Goal: Task Accomplishment & Management: Manage account settings

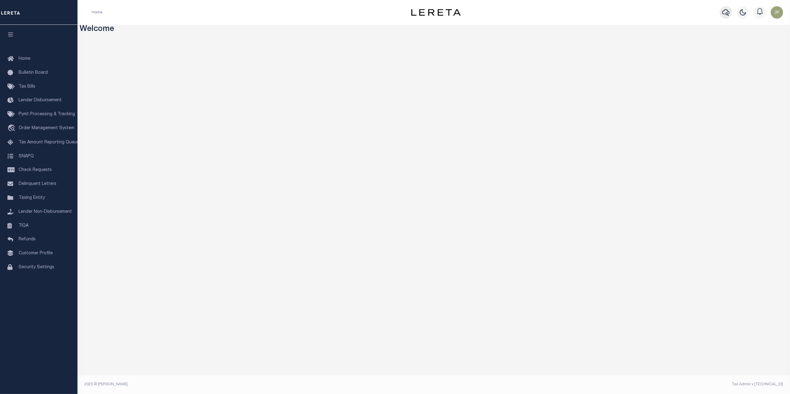
click at [722, 12] on icon "button" at bounding box center [725, 12] width 7 height 7
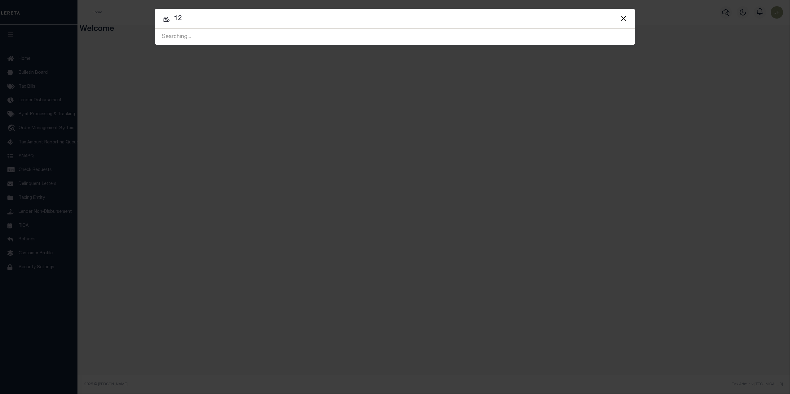
type input "1"
type input "175001529"
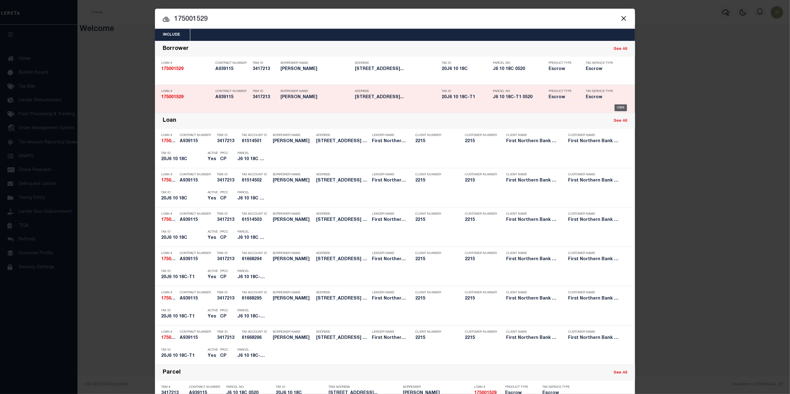
click at [618, 109] on div "OMS" at bounding box center [621, 107] width 13 height 7
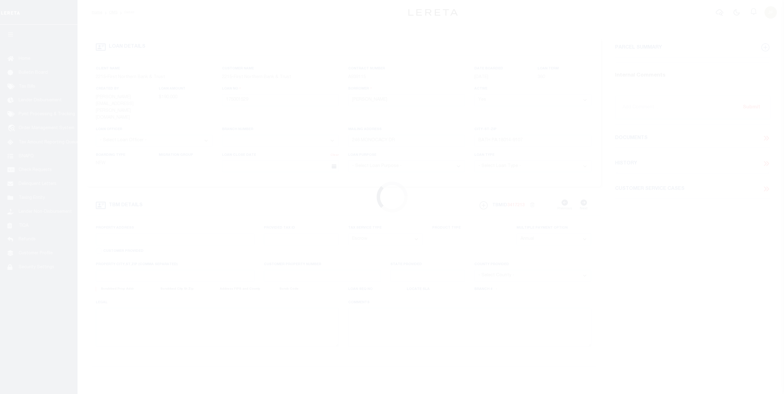
select select "Escrow"
type input "[STREET_ADDRESS]"
type input "J6/10/18C 0520"
select select
type input "Bath pa 18014"
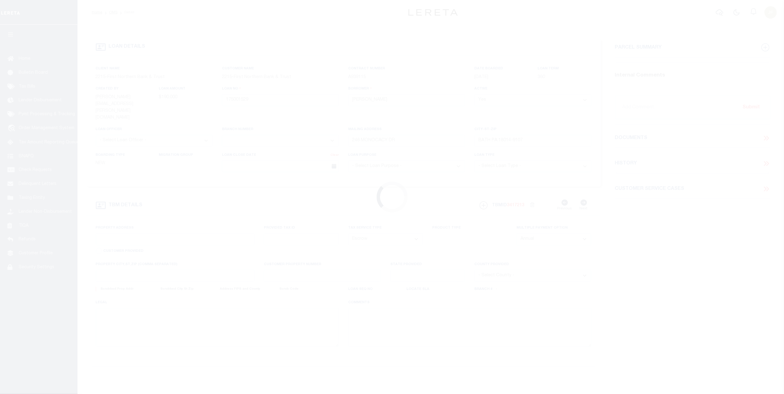
type input "PA"
type textarea "J6/10/18C-T1 0520"
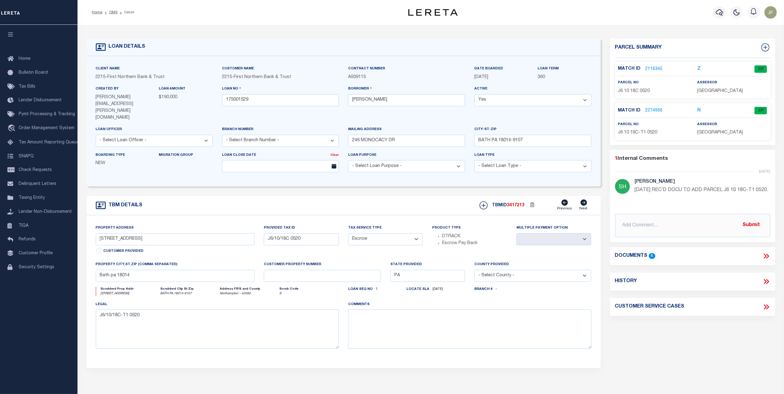
click at [652, 108] on link "2274956" at bounding box center [653, 111] width 17 height 7
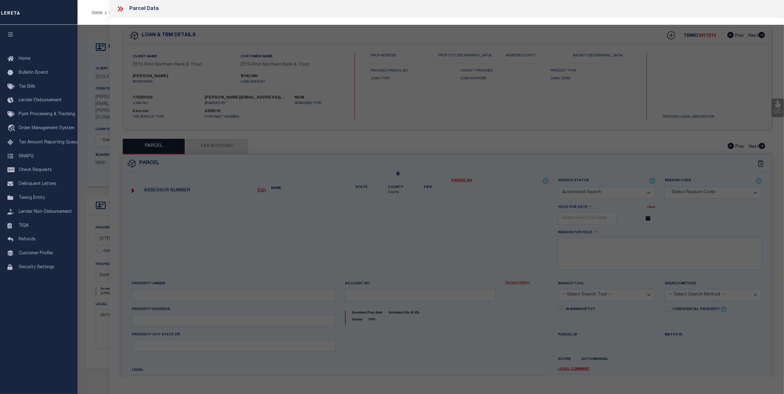
checkbox input "false"
select select "CP"
type input "[PERSON_NAME] & [PERSON_NAME]"
select select "AGW"
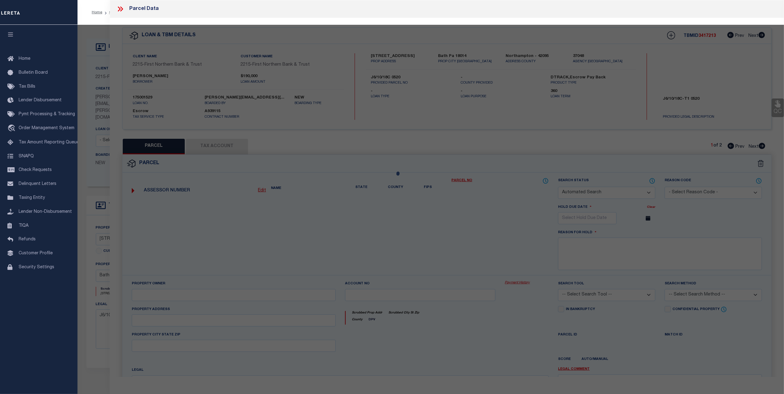
select select "ADD"
type input "244 MONOCACY DR"
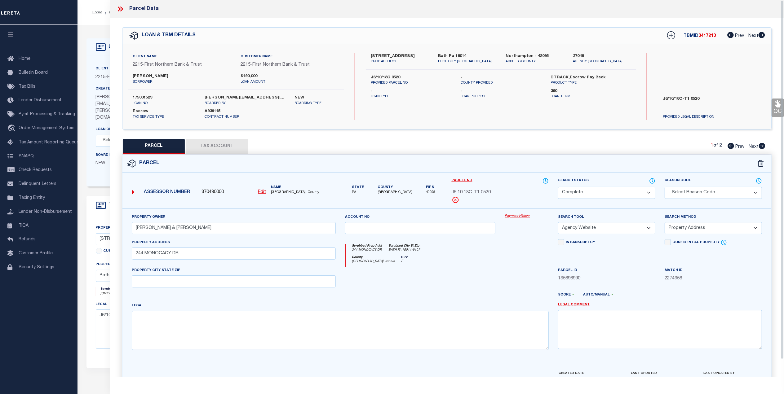
click at [512, 217] on link "Payment History" at bounding box center [527, 216] width 44 height 5
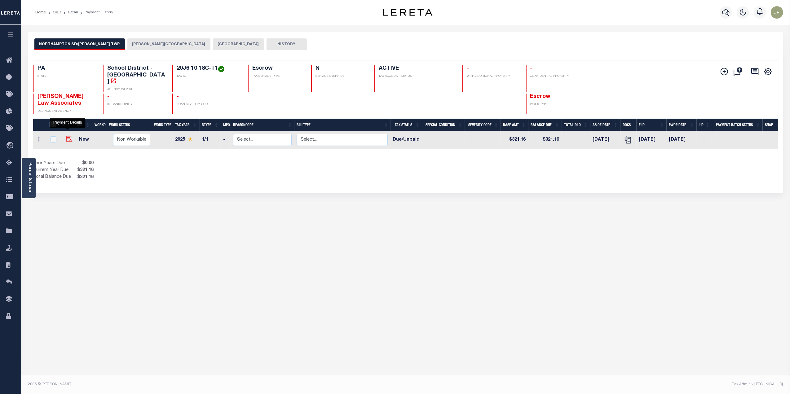
click at [68, 136] on img "" at bounding box center [69, 139] width 6 height 6
checkbox input "true"
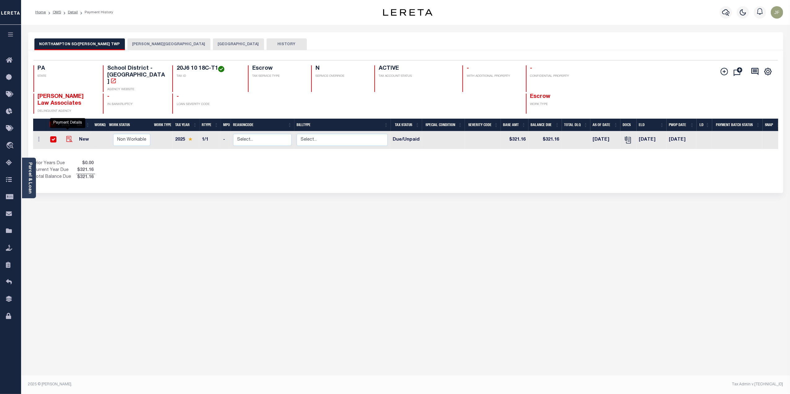
checkbox input "true"
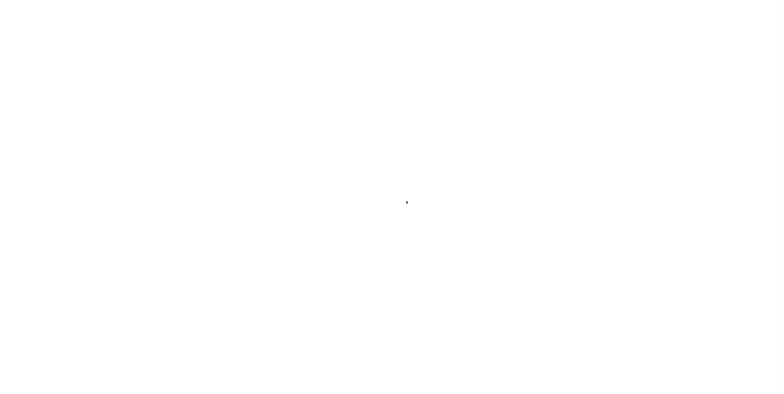
select select "DUE"
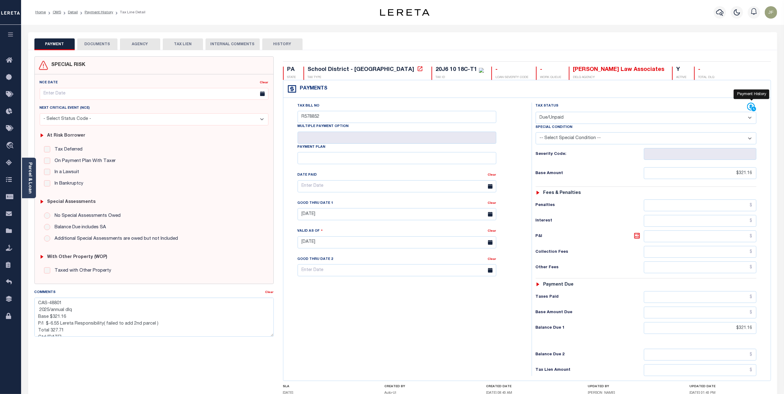
click at [749, 110] on icon at bounding box center [751, 107] width 9 height 9
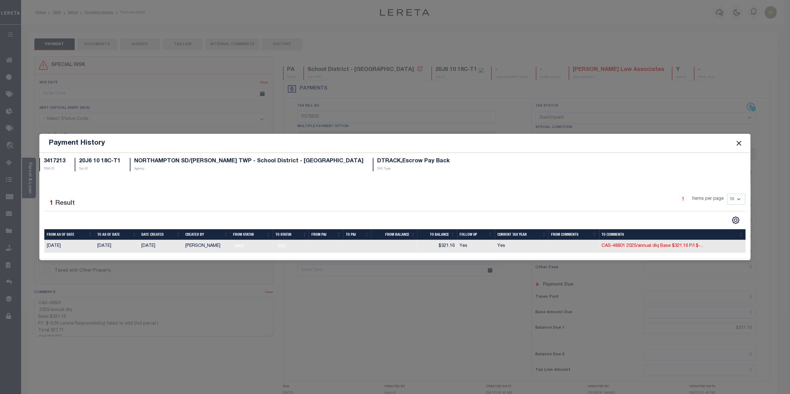
click at [737, 146] on button "Close" at bounding box center [739, 143] width 8 height 8
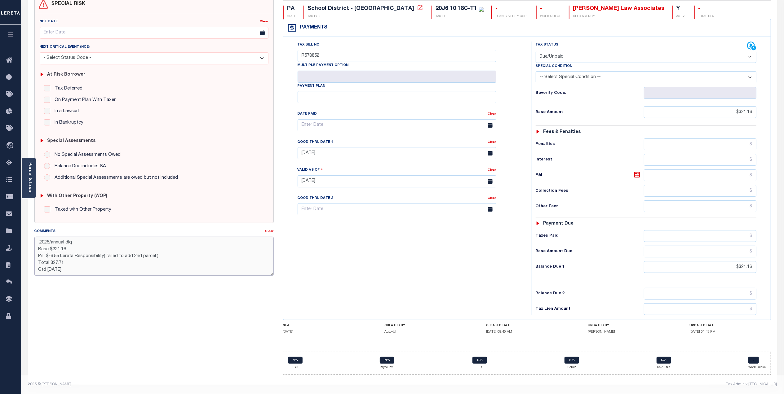
scroll to position [7, 0]
drag, startPoint x: 84, startPoint y: 265, endPoint x: 28, endPoint y: 267, distance: 56.4
click at [29, 267] on div "SPECIAL RISK NCE Date Clear" at bounding box center [402, 187] width 749 height 396
drag, startPoint x: 155, startPoint y: 252, endPoint x: 103, endPoint y: 252, distance: 52.1
click at [103, 252] on textarea "CAS-48801 2025/annual dlq Base $321.16 P/I $-6.55 Lereta Responsibility( failed…" at bounding box center [153, 256] width 239 height 39
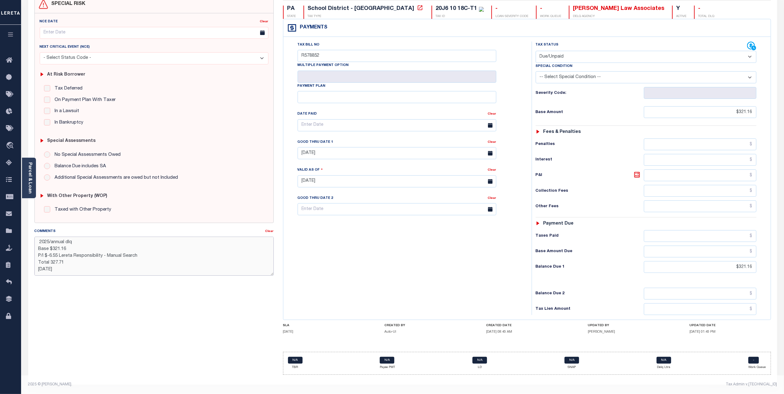
click at [76, 262] on textarea "CAS-48801 2025/annual dlq Base $321.16 P/I $-6.55 Lereta Responsibility - Manua…" at bounding box center [153, 256] width 239 height 39
click at [35, 266] on textarea "CAS-48801 2025/annual dlq Base $321.16 P/I $-6.55 Lereta Responsibility - Manua…" at bounding box center [153, 256] width 239 height 39
drag, startPoint x: 78, startPoint y: 246, endPoint x: 38, endPoint y: 246, distance: 39.7
click at [38, 246] on textarea "CAS-48801 2025/annual dlq Base $321.16 P/I $-6.55 Lereta Responsibility - Manua…" at bounding box center [153, 256] width 239 height 39
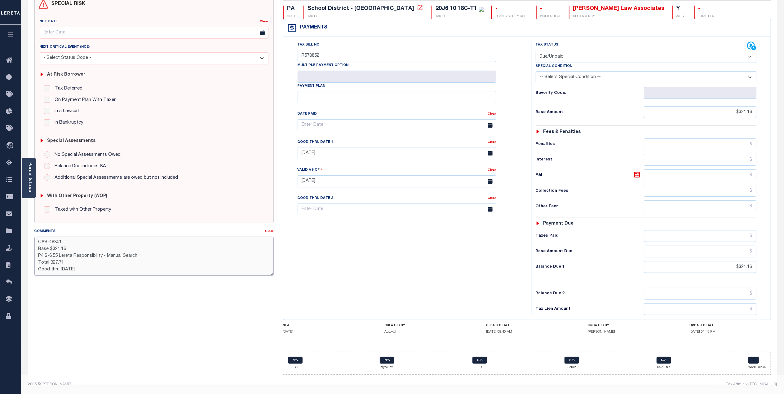
click at [50, 250] on textarea "CAS-48801 Base $321.16 P/I $-6.55 Lereta Responsibility - Manual Search Total 3…" at bounding box center [153, 256] width 239 height 39
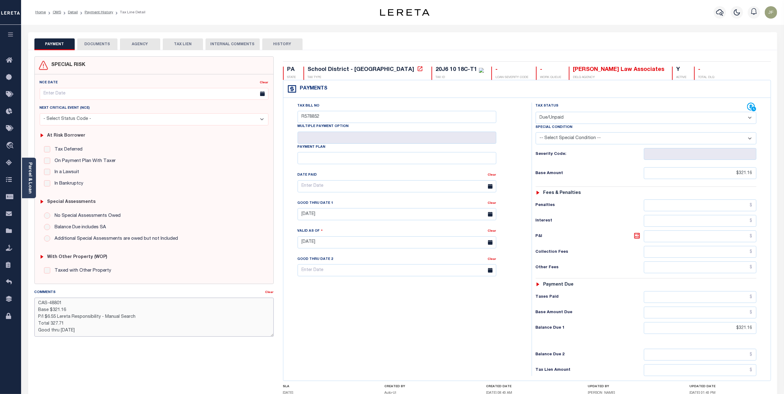
type textarea "CAS-48801 Base $321.16 P/I $6.55 Lereta Responsibility - Manual Search Total 32…"
type input "[DATE]"
click at [95, 47] on button "DOCUMENTS" at bounding box center [97, 44] width 40 height 12
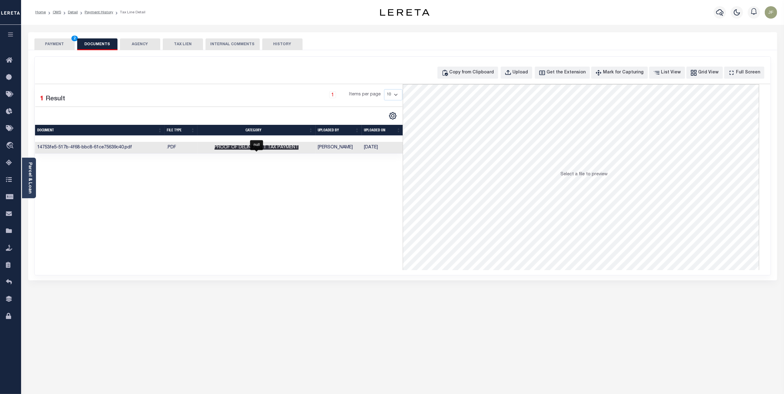
click at [257, 148] on span "Proof of Delinquent Tax Payment" at bounding box center [256, 147] width 84 height 4
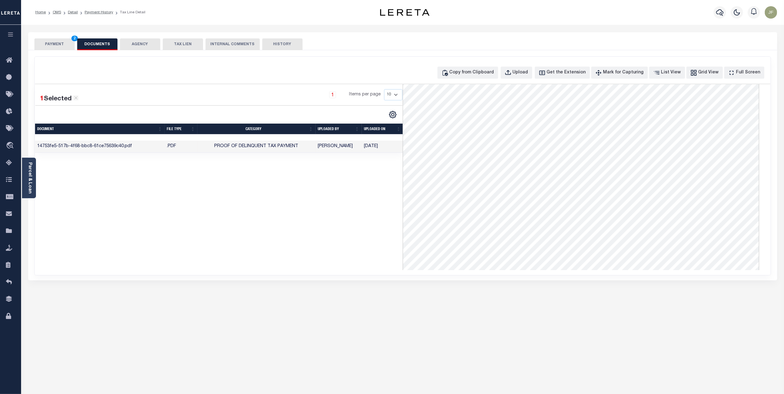
scroll to position [165, 0]
click at [92, 11] on link "Payment History" at bounding box center [99, 13] width 29 height 4
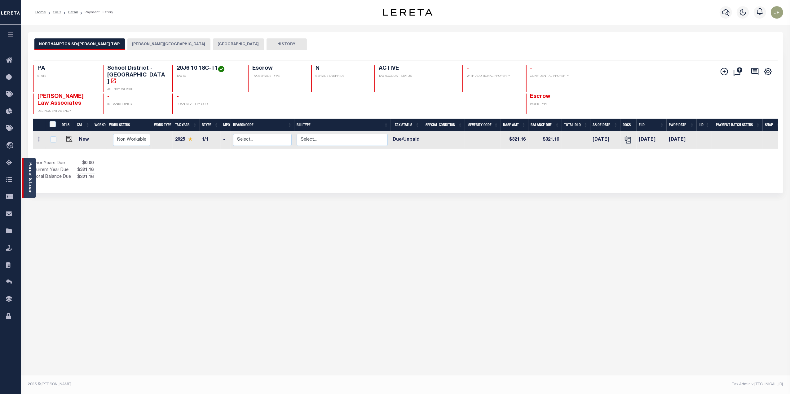
click at [31, 185] on link "Parcel & Loan" at bounding box center [30, 177] width 4 height 31
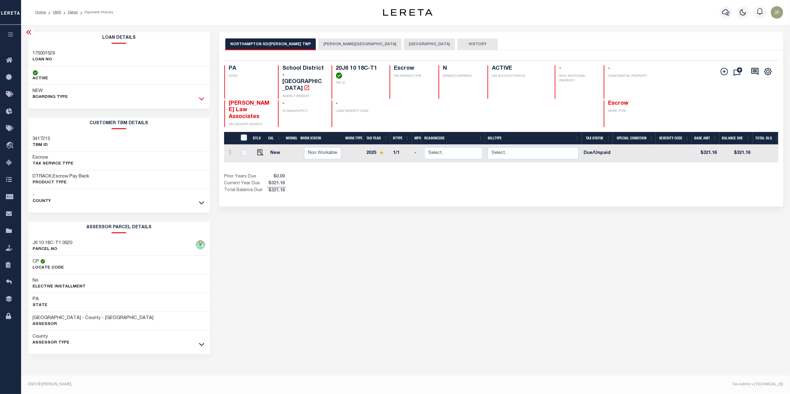
click at [201, 97] on icon at bounding box center [201, 98] width 5 height 7
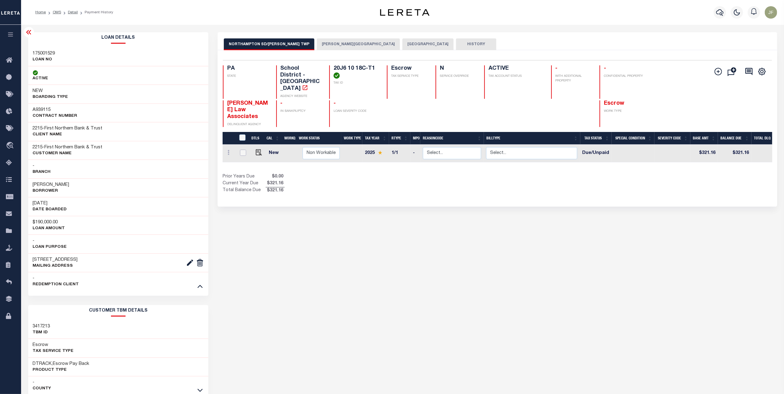
click at [241, 150] on input "checkbox" at bounding box center [243, 153] width 6 height 6
checkbox input "true"
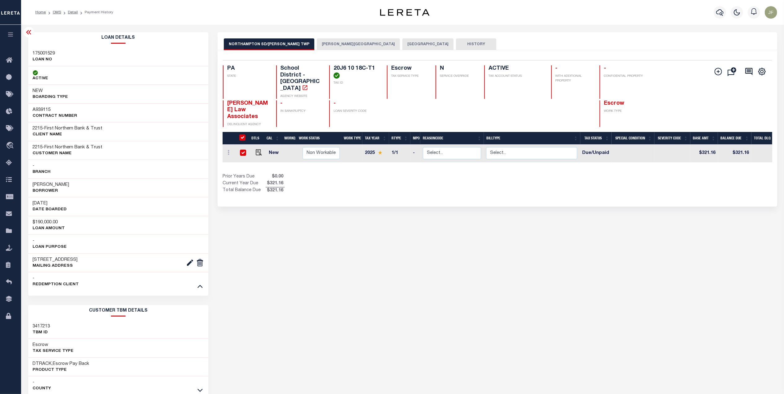
checkbox input "true"
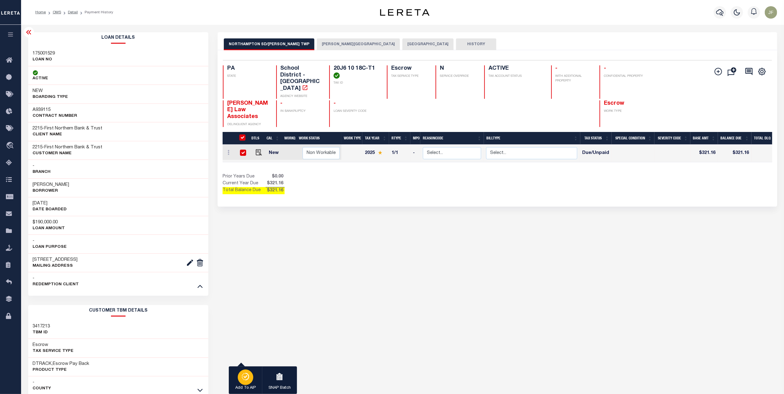
click at [241, 381] on icon "button" at bounding box center [245, 376] width 9 height 7
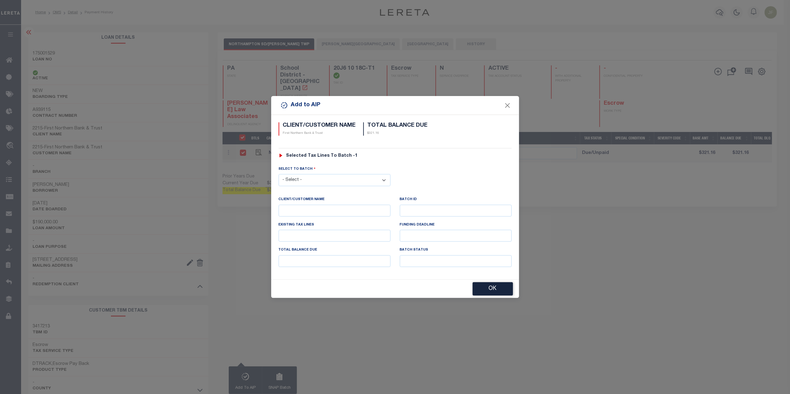
click at [361, 181] on select "- Select - 44231 44945 46564 46711" at bounding box center [335, 180] width 112 height 12
select select "46711"
click at [279, 174] on select "- Select - 44231 44945 46564 46711" at bounding box center [335, 180] width 112 height 12
click at [429, 319] on div "Add to AIP CLIENT/CUSTOMER NAME First Northern Bank & Trust TOTAL BALANCE DUE $…" at bounding box center [395, 197] width 790 height 394
click at [508, 102] on button "Close" at bounding box center [507, 105] width 8 height 8
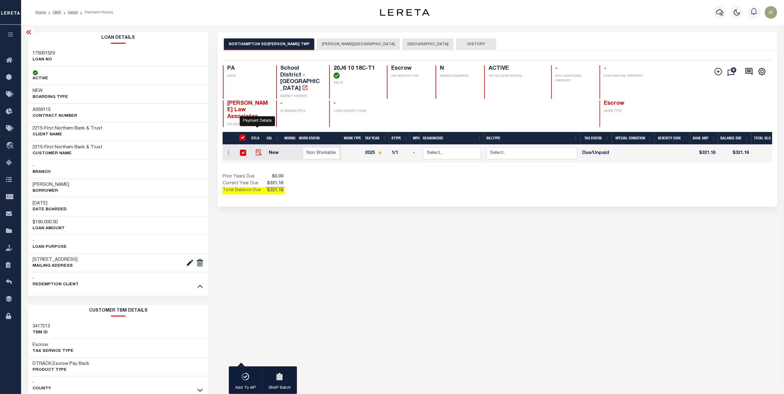
click at [258, 149] on img "" at bounding box center [259, 152] width 6 height 6
checkbox input "false"
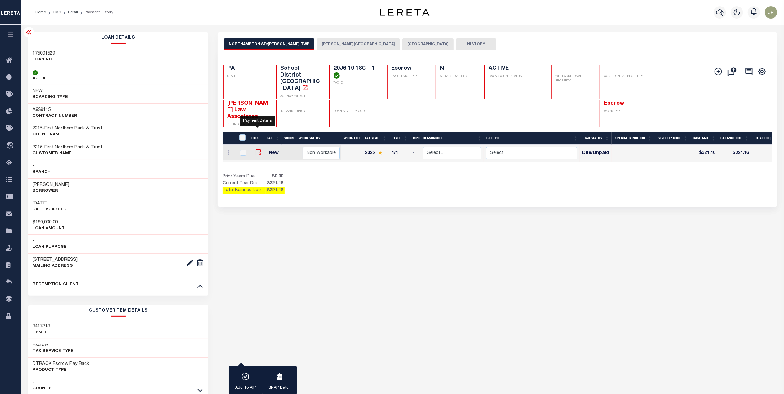
checkbox input "false"
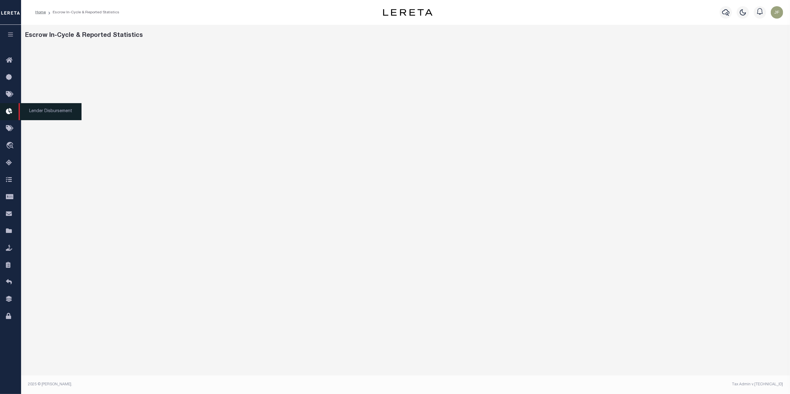
click at [10, 112] on icon at bounding box center [11, 112] width 10 height 8
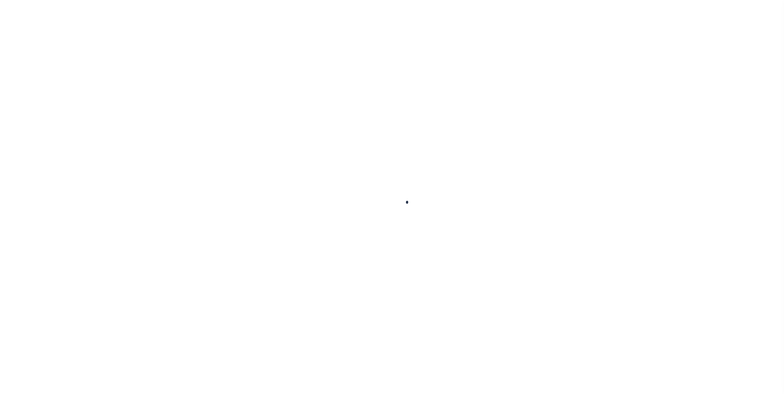
checkbox input "false"
type textarea "CAS-48801 2025/annual dlq Base $321.16 P/I $-6.55 Lereta Responsibility( failed…"
type input "R578852"
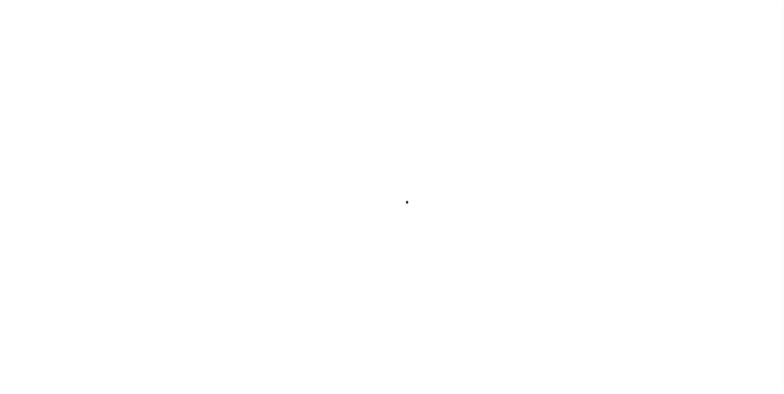
type input "[DATE]"
select select "DUE"
type input "$321.16"
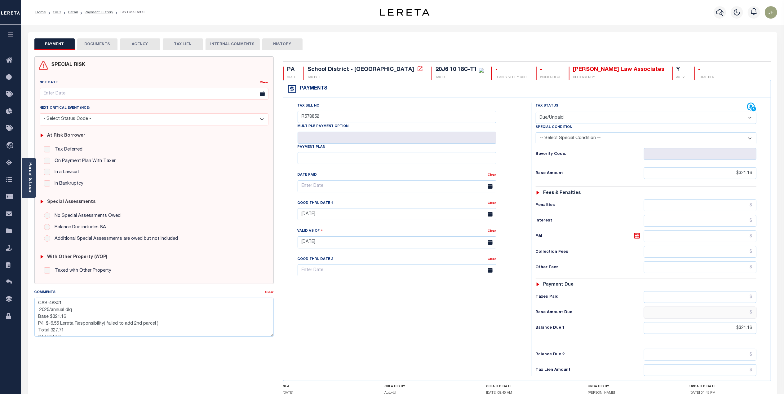
click at [733, 318] on input "text" at bounding box center [700, 313] width 113 height 12
type input "$321.16"
type input "[DATE]"
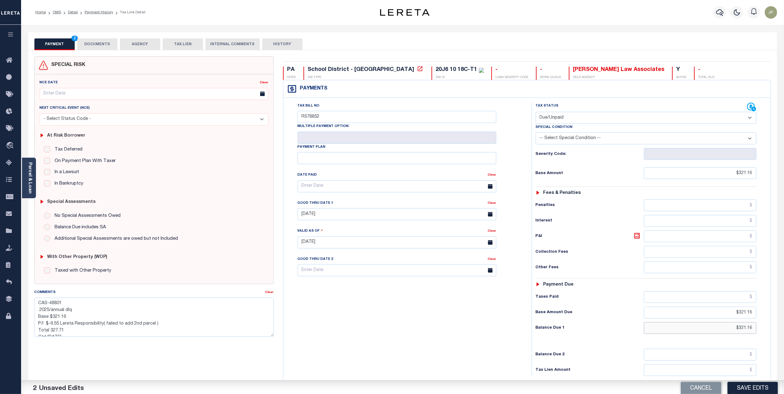
drag, startPoint x: 737, startPoint y: 330, endPoint x: 773, endPoint y: 329, distance: 36.0
click at [773, 329] on div "PA STATE School District - PA TAX TYPE 20J6 10 18C-T1 TAX ID - LOAN SEVERITY CO…" at bounding box center [526, 248] width 497 height 385
type input "$327.71"
click at [617, 330] on h6 "Balance Due 1" at bounding box center [590, 328] width 108 height 5
click at [750, 386] on button "Save Edits" at bounding box center [752, 385] width 50 height 13
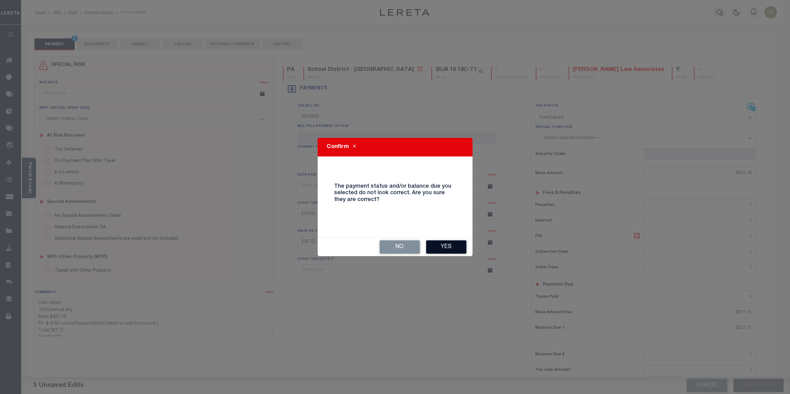
click at [448, 245] on button "Yes" at bounding box center [446, 247] width 40 height 13
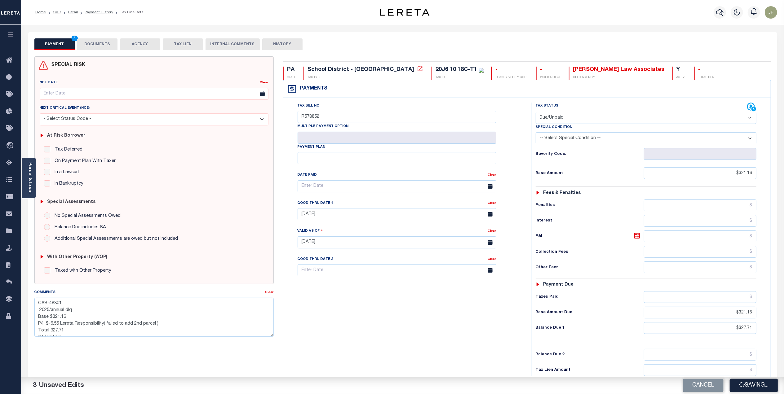
checkbox input "false"
type textarea "CAS-48801 2025/annual dlq Base $321.16 P/I $-6.55 Lereta Responsibility( failed…"
type input "$321.16"
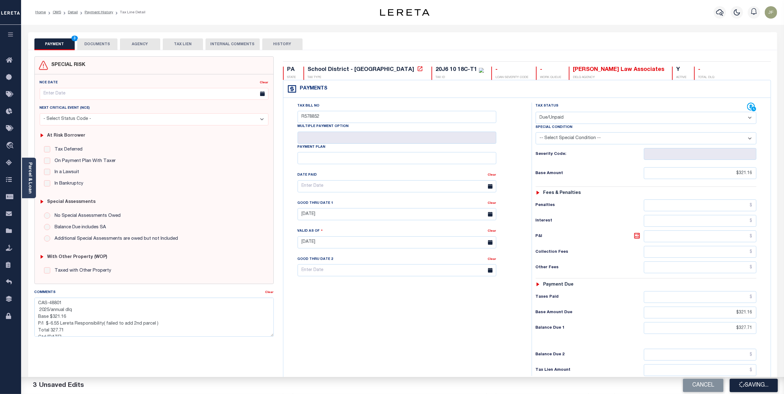
type input "$321.16"
type input "$327.71"
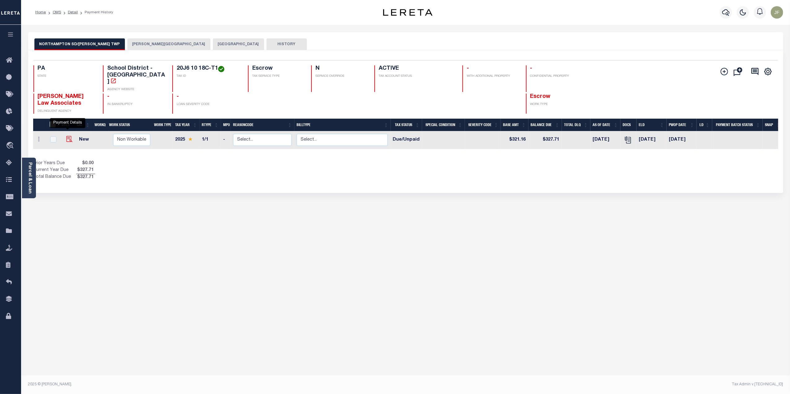
click at [70, 136] on img "" at bounding box center [69, 139] width 6 height 6
checkbox input "true"
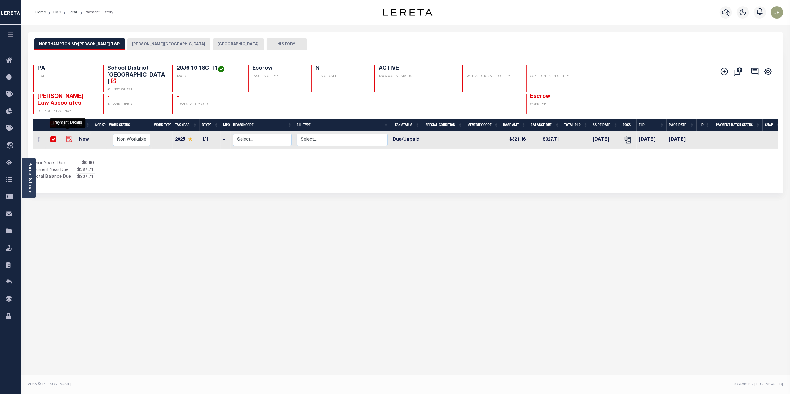
checkbox input "true"
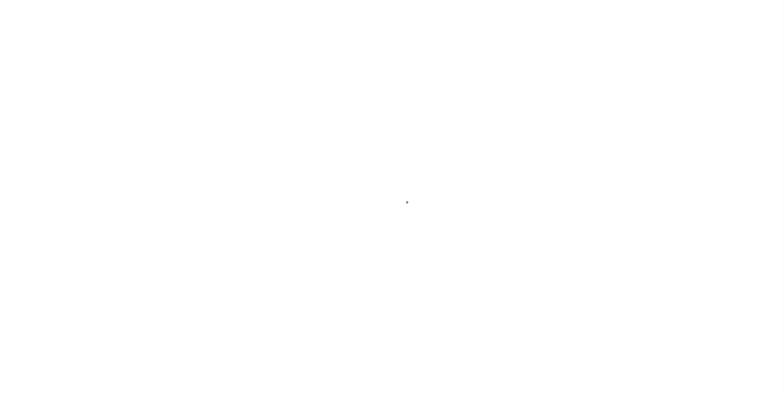
select select "DUE"
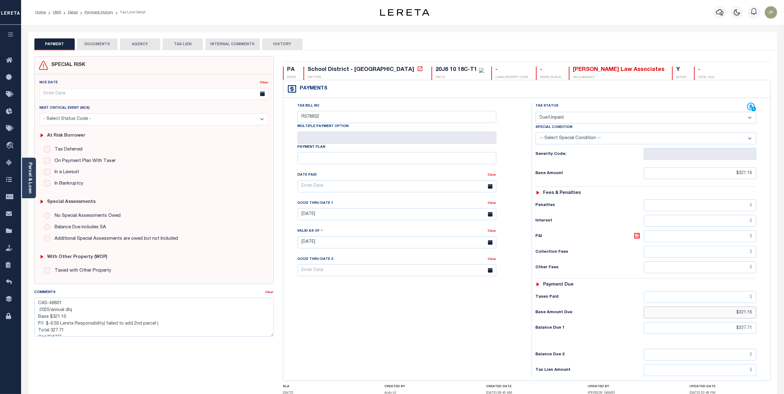
drag, startPoint x: 706, startPoint y: 313, endPoint x: 780, endPoint y: 314, distance: 74.7
click at [779, 315] on div "PAYMENT DOCUMENTS AGENCY DELINQUENT PAYEE" at bounding box center [403, 243] width 758 height 423
type input "$327.71"
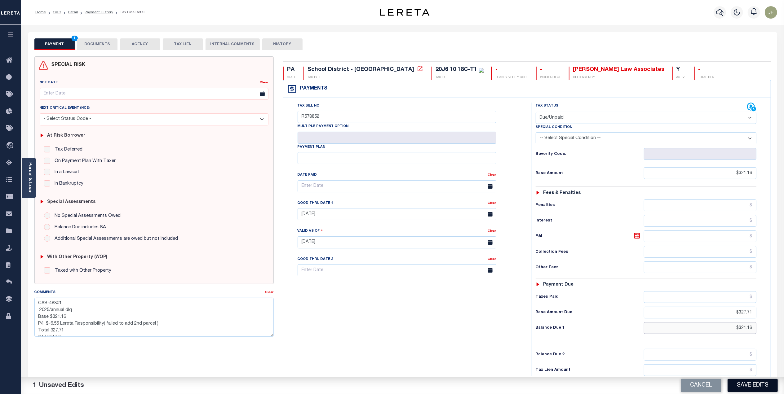
type input "$321.16"
click at [743, 381] on button "Save Edits" at bounding box center [752, 385] width 50 height 13
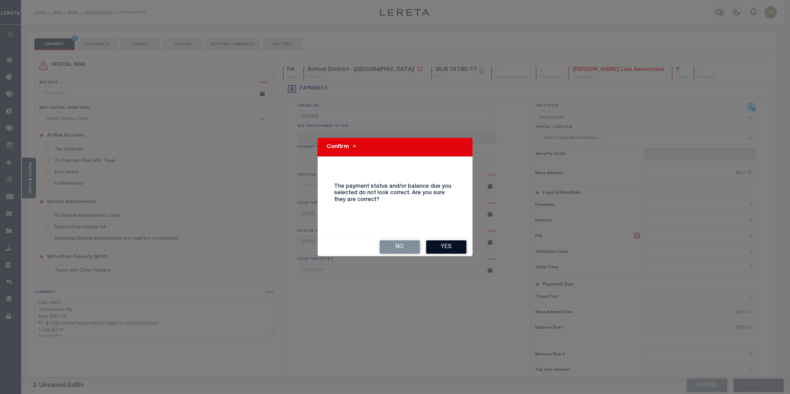
click at [449, 246] on button "Yes" at bounding box center [446, 247] width 40 height 13
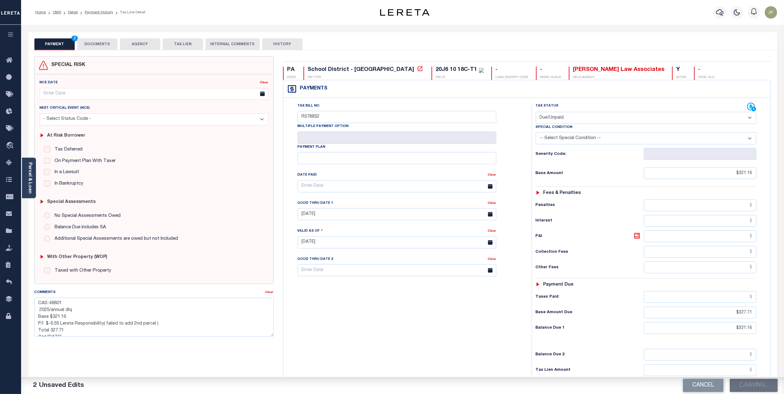
checkbox input "false"
type textarea "CAS-48801 2025/annual dlq Base $321.16 P/I $-6.55 Lereta Responsibility( failed…"
type input "$321.16"
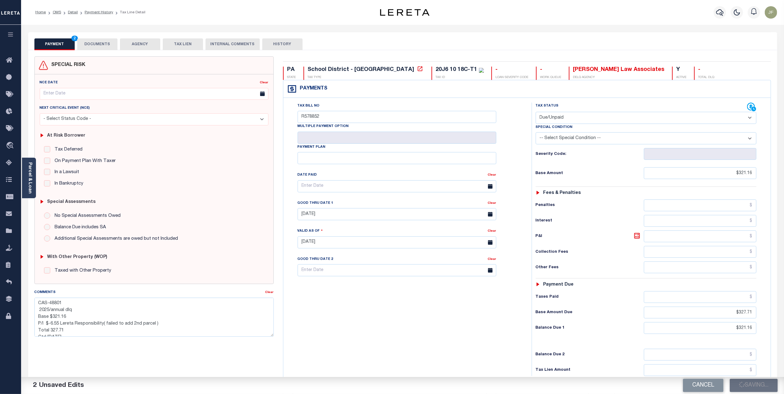
type input "$327.71"
type input "$321.16"
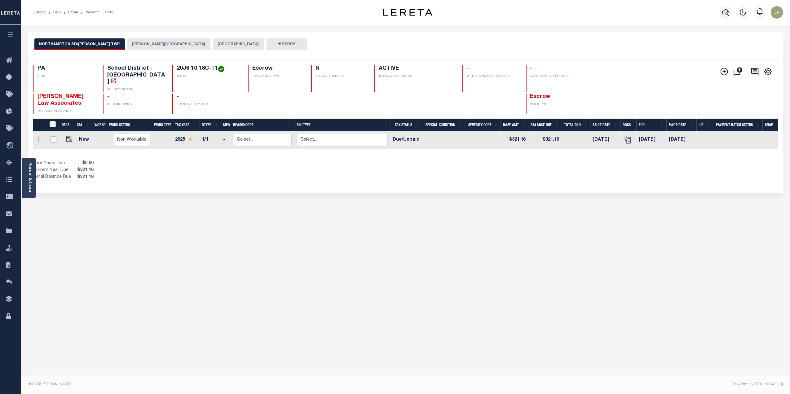
drag, startPoint x: 50, startPoint y: 133, endPoint x: 55, endPoint y: 133, distance: 5.3
click at [50, 136] on input "checkbox" at bounding box center [53, 139] width 6 height 6
checkbox input "true"
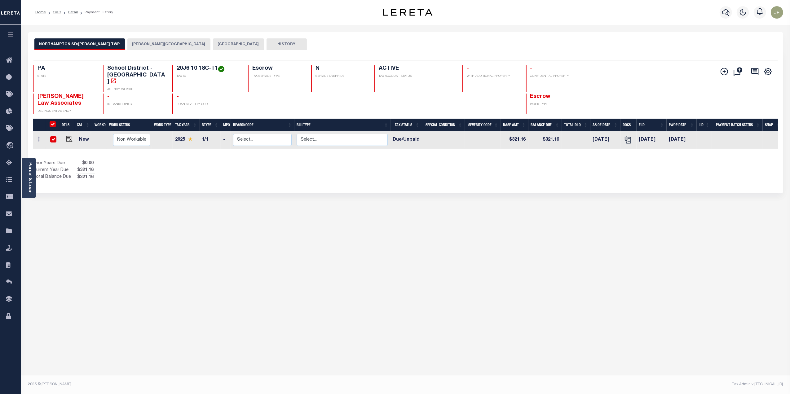
checkbox input "true"
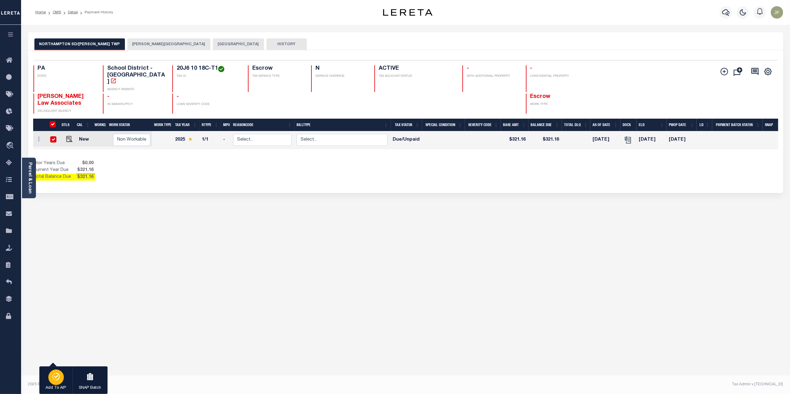
click at [45, 373] on button "Add To AIP" at bounding box center [55, 381] width 33 height 28
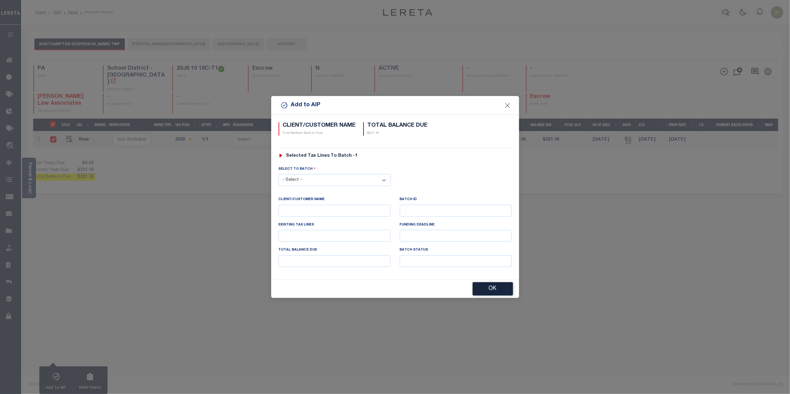
drag, startPoint x: 379, startPoint y: 182, endPoint x: 383, endPoint y: 185, distance: 4.8
click at [379, 182] on select "- Select - 44231 44945 46564 46711" at bounding box center [335, 180] width 112 height 12
select select "46711"
click at [279, 174] on select "- Select - 44231 44945 46564 46711" at bounding box center [335, 180] width 112 height 12
click at [485, 293] on button "OK" at bounding box center [493, 289] width 40 height 13
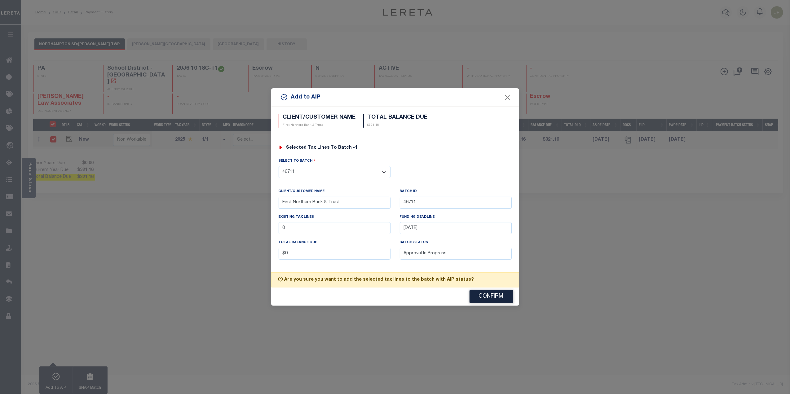
click at [485, 293] on button "Confirm" at bounding box center [491, 296] width 43 height 13
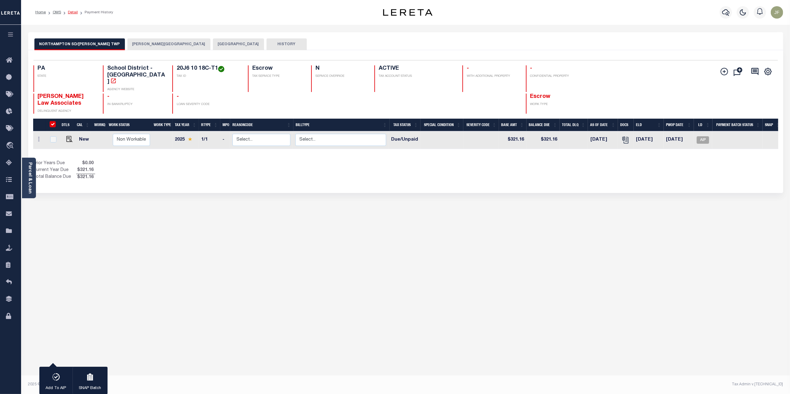
click at [73, 12] on link "Detail" at bounding box center [73, 13] width 10 height 4
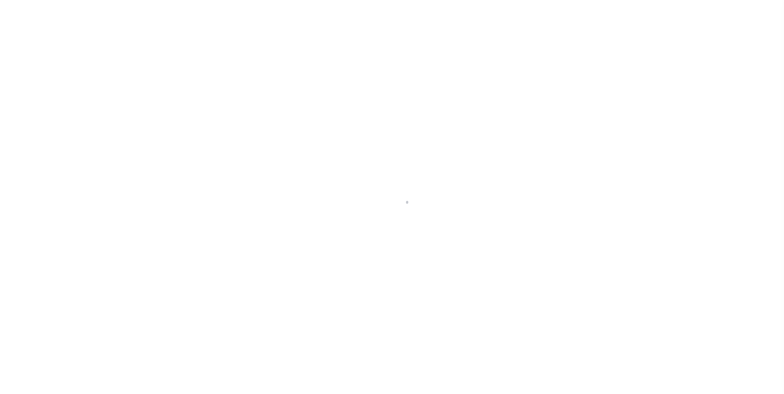
select select "Escrow"
type input "[STREET_ADDRESS]"
type input "J6/10/18C 0520"
select select
type input "Bath pa 18014"
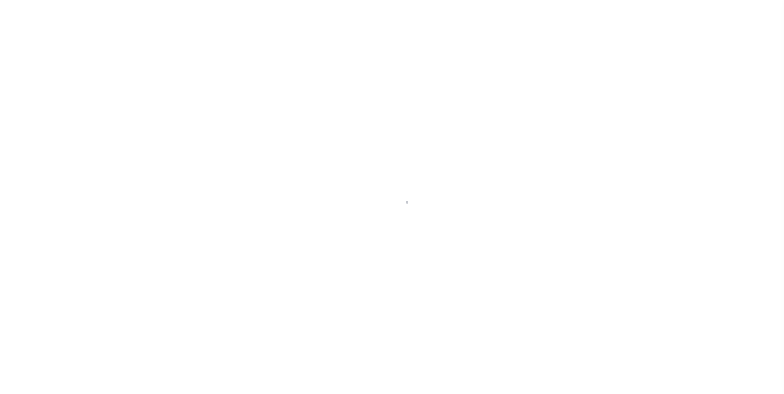
type input "PA"
type textarea "J6/10/18C-T1 0520"
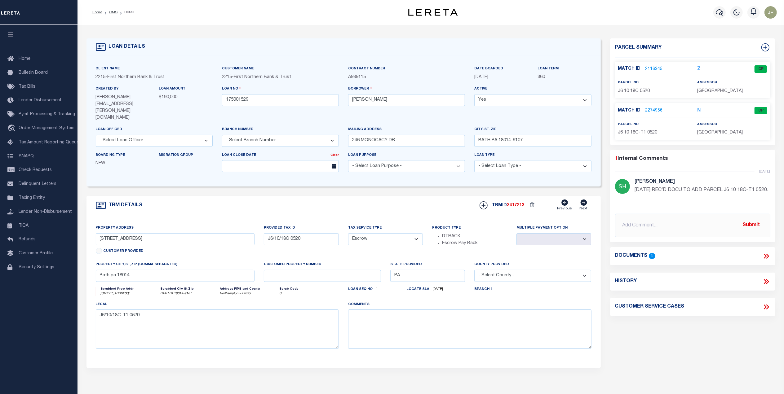
click at [656, 69] on link "2116345" at bounding box center [653, 69] width 17 height 7
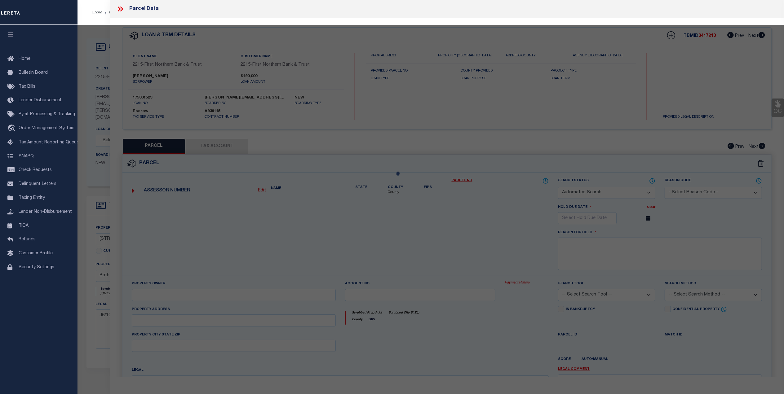
checkbox input "false"
select select "CP"
type input "FENON JASON & ROBYN"
select select "AGW"
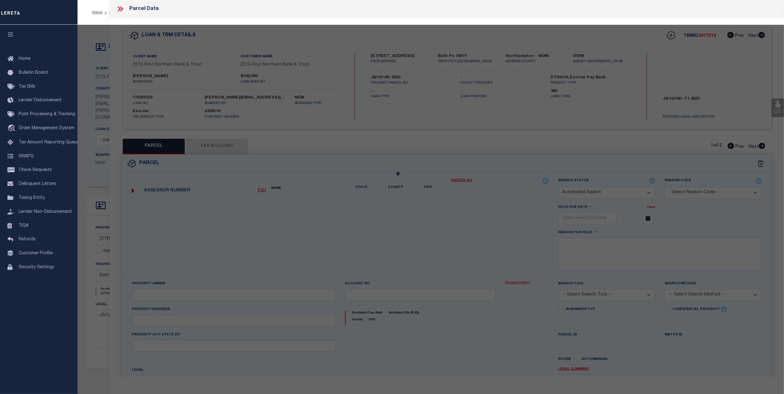
select select
type input "242 -248 MONOCACY DR"
type input "Bath pa 18014"
type textarea "Update owner name from BARLIP DIANE & JOHN D, to FENON JASON & ROBYN."
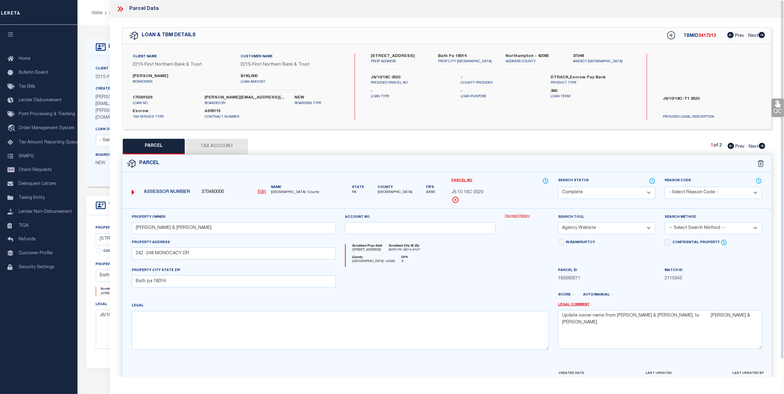
click at [520, 218] on link "Payment History" at bounding box center [527, 216] width 44 height 5
click at [126, 7] on div at bounding box center [122, 9] width 13 height 8
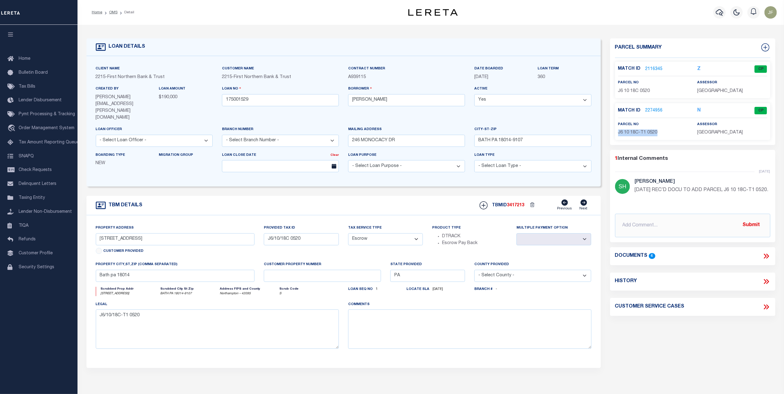
drag, startPoint x: 666, startPoint y: 132, endPoint x: 616, endPoint y: 133, distance: 49.9
click at [616, 133] on div "parcel no J6 10 18C-T1 0520" at bounding box center [652, 128] width 79 height 15
copy span "J6 10 18C-T1 0520"
drag, startPoint x: 656, startPoint y: 89, endPoint x: 618, endPoint y: 90, distance: 38.4
click at [618, 90] on p "J6 10 18C 0520" at bounding box center [653, 91] width 70 height 7
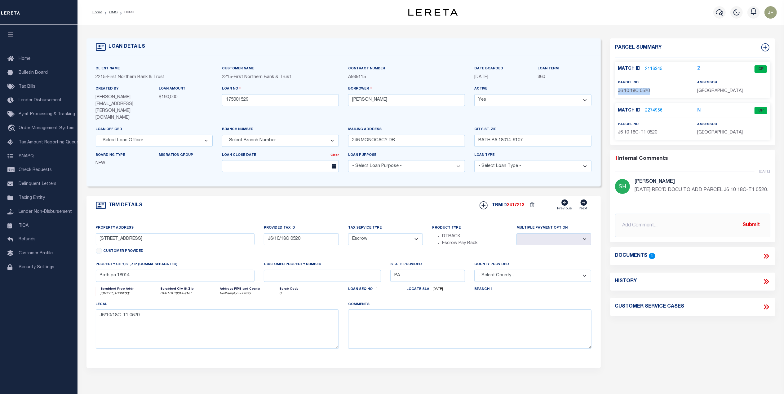
copy span "J6 10 18C 0520"
click at [649, 69] on link "2116345" at bounding box center [653, 69] width 17 height 7
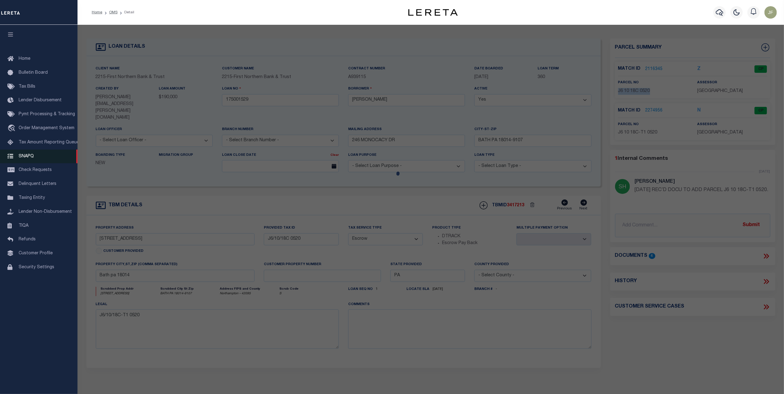
select select "AS"
select select
checkbox input "false"
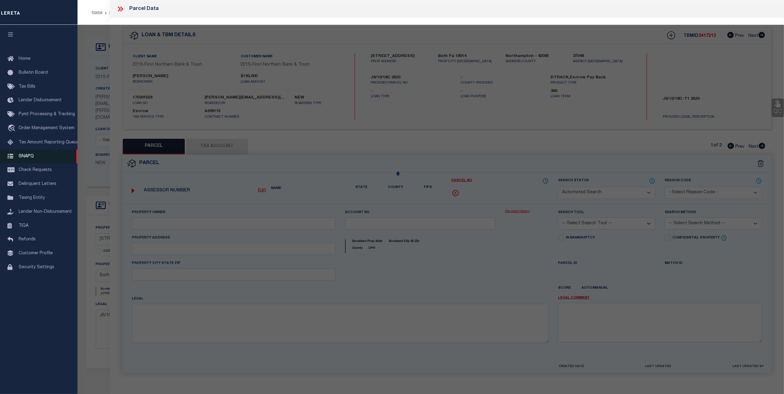
select select "CP"
type input "FENON JASON & ROBYN"
select select "AGW"
select select
type input "242 -248 MONOCACY DR"
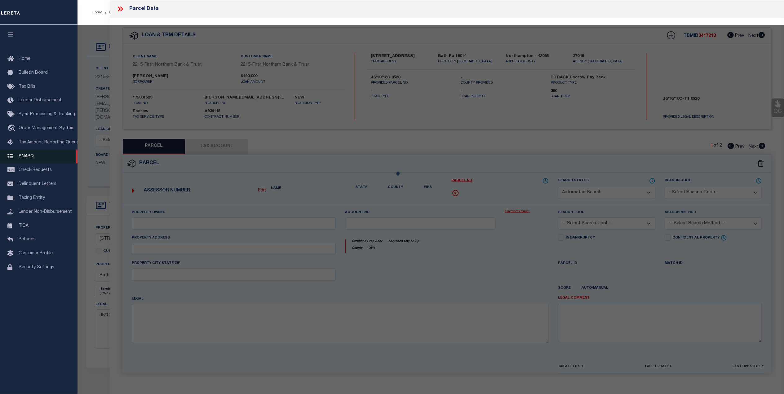
type input "Bath pa 18014"
type textarea "Update owner name from BARLIP DIANE & JOHN D, to FENON JASON & ROBYN."
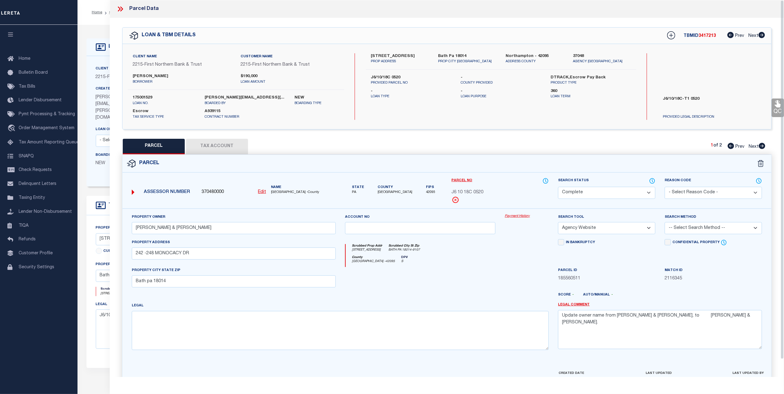
click at [519, 217] on link "Payment History" at bounding box center [527, 216] width 44 height 5
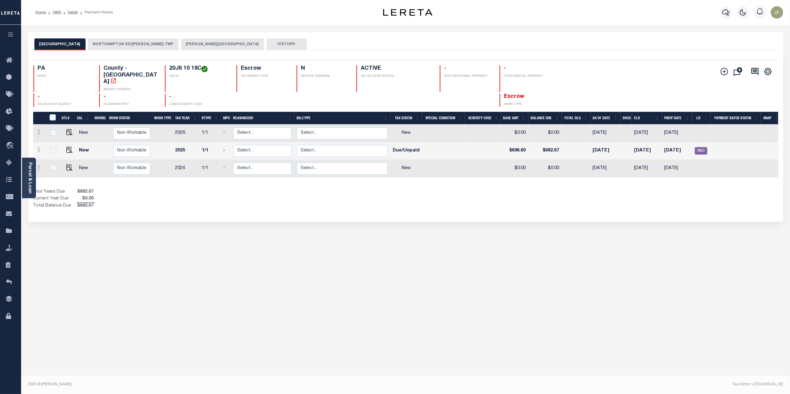
click at [146, 43] on button "NORTHAMPTON SD/[PERSON_NAME] TWP" at bounding box center [133, 44] width 90 height 12
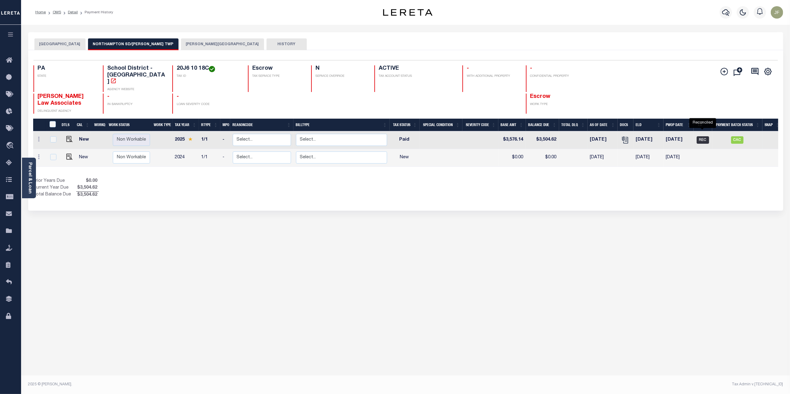
click at [703, 136] on span "REC" at bounding box center [703, 139] width 12 height 7
checkbox input "true"
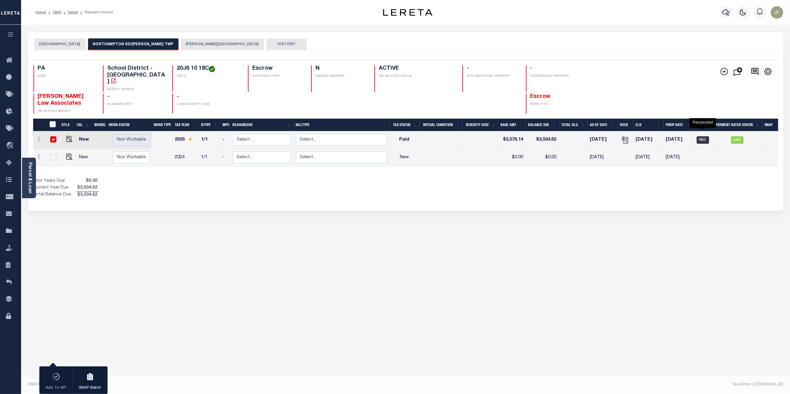
click at [706, 136] on span "REC" at bounding box center [703, 139] width 12 height 7
checkbox input "false"
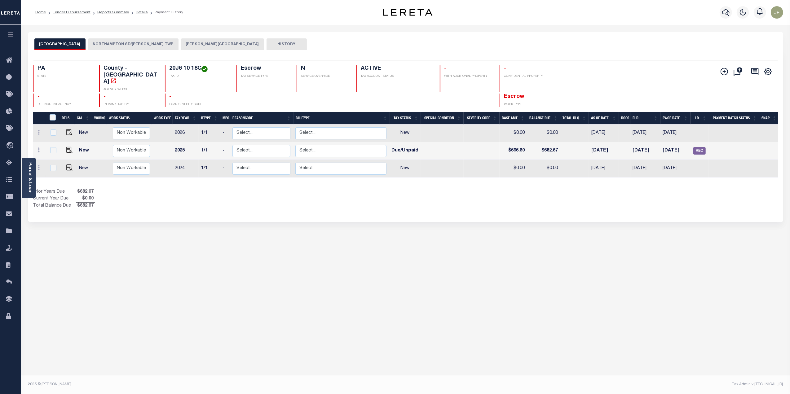
click at [137, 45] on button "NORTHAMPTON SD/[PERSON_NAME] TWP" at bounding box center [133, 44] width 90 height 12
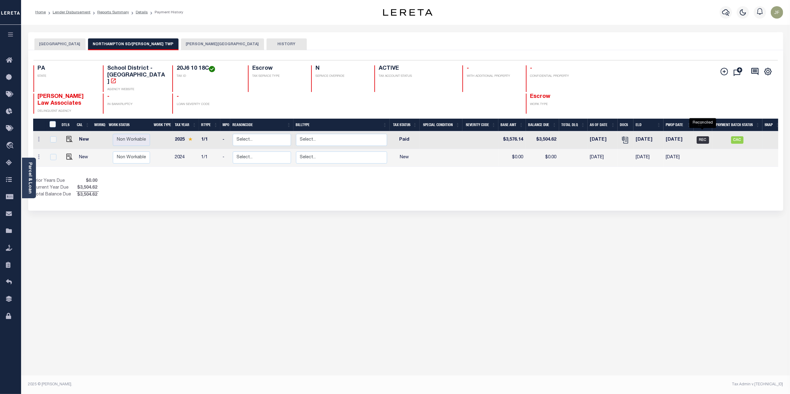
click at [703, 136] on span "REC" at bounding box center [703, 139] width 12 height 7
checkbox input "true"
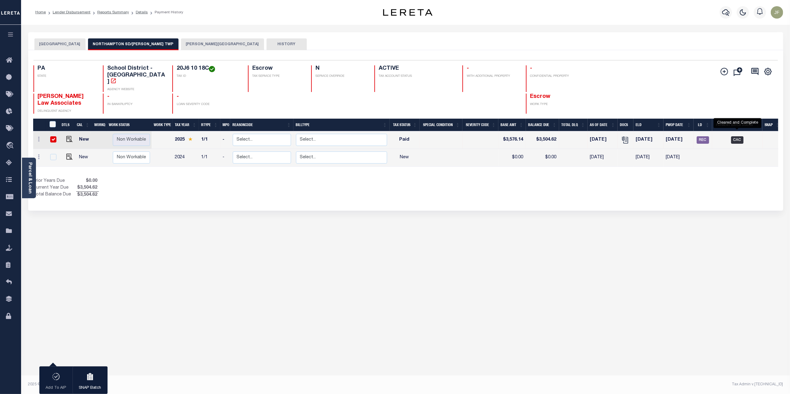
click at [737, 136] on span "CAC" at bounding box center [737, 139] width 12 height 7
checkbox input "false"
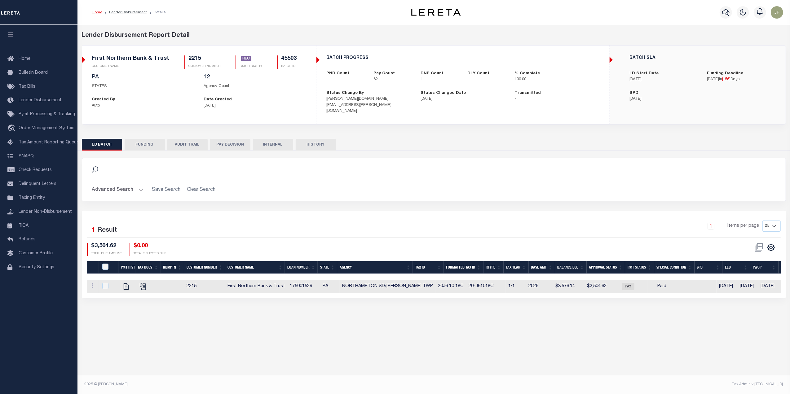
click at [148, 140] on button "FUNDING" at bounding box center [145, 145] width 40 height 12
type input "$223,215.99"
type input "$0"
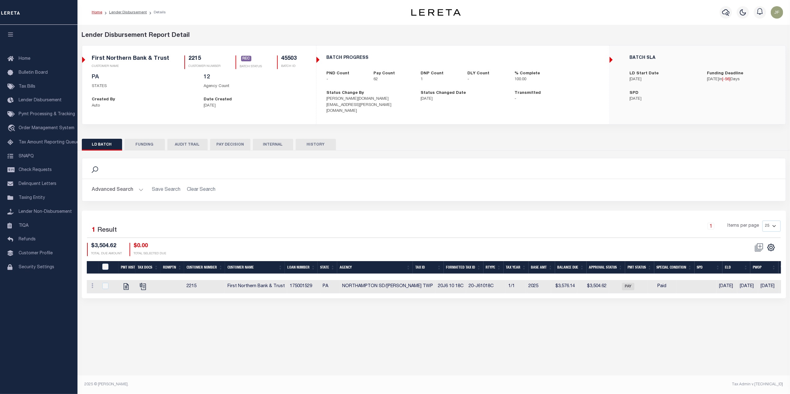
type input "08/04/2025"
type input "20250804MMQFMP2700311608041424FT03"
type input "08/18/2025"
select select "100"
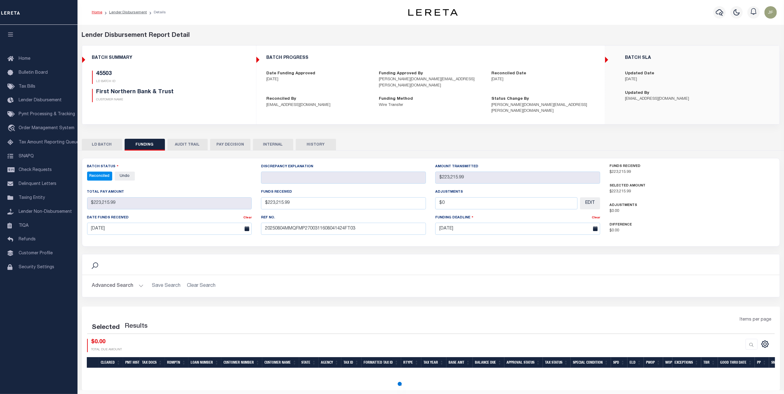
select select "100"
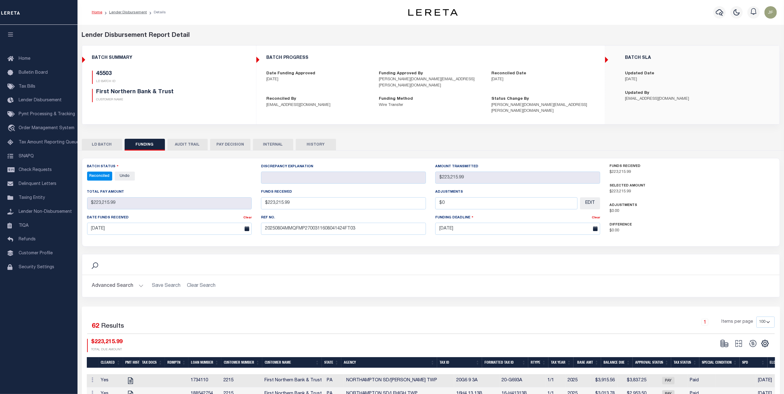
scroll to position [82, 0]
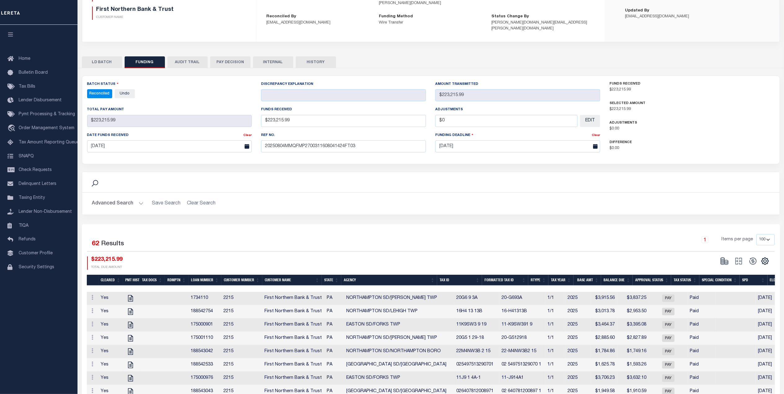
click at [460, 275] on th "Tax ID" at bounding box center [459, 280] width 45 height 11
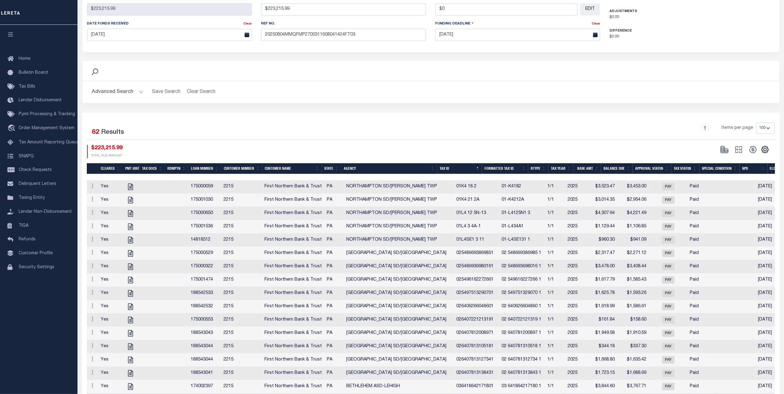
scroll to position [190, 0]
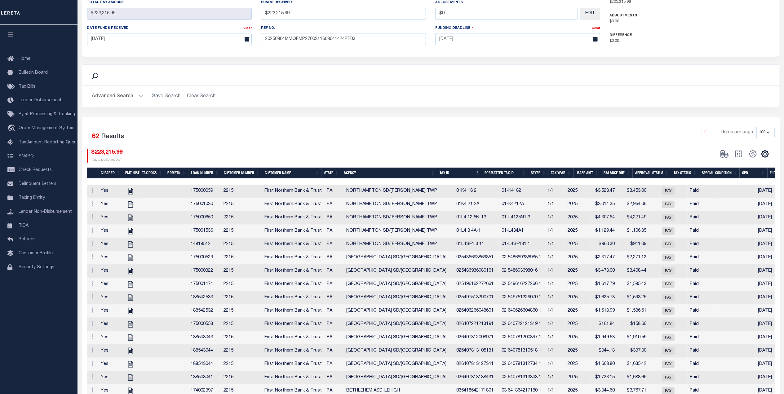
click at [201, 168] on th "Loan Number" at bounding box center [204, 173] width 33 height 11
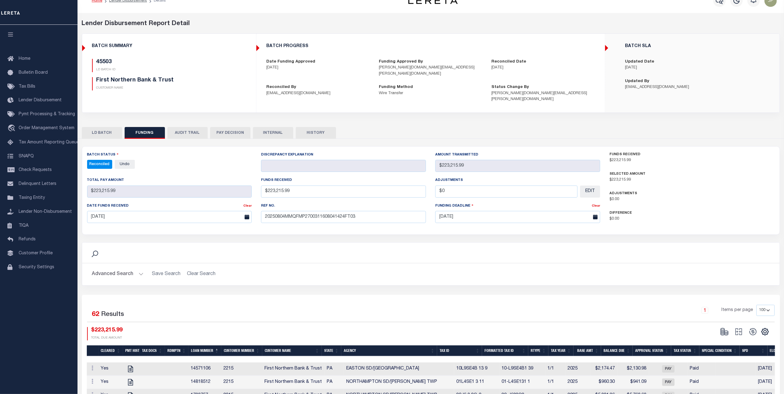
scroll to position [0, 0]
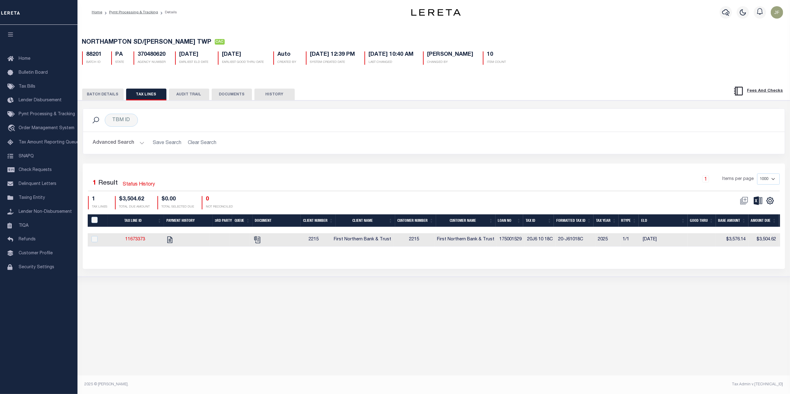
click at [108, 92] on button "BATCH DETAILS" at bounding box center [103, 95] width 42 height 12
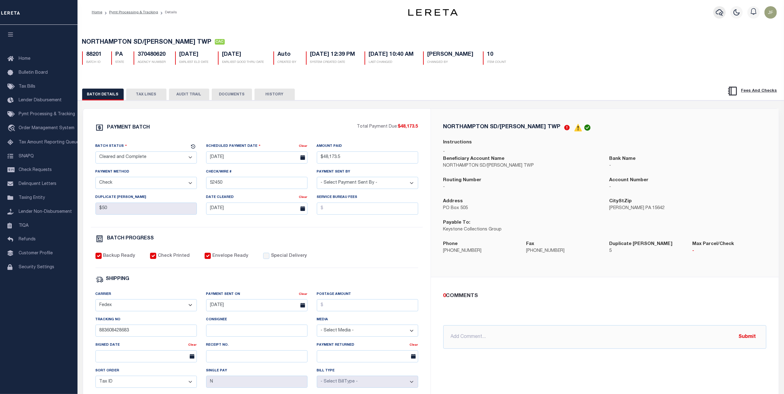
click at [717, 12] on icon "button" at bounding box center [719, 12] width 7 height 7
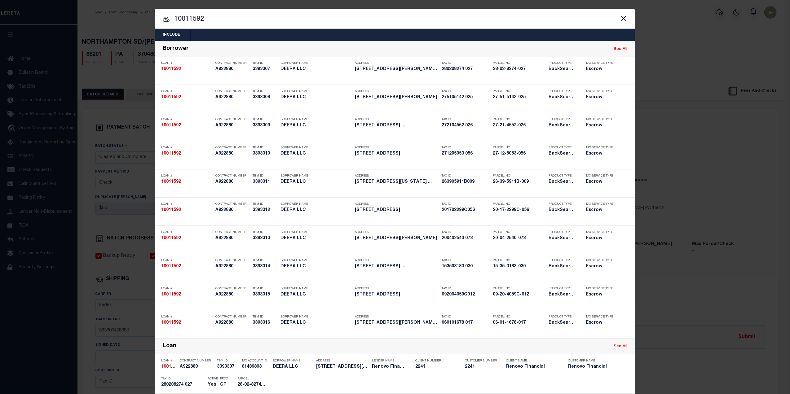
drag, startPoint x: 223, startPoint y: 24, endPoint x: 165, endPoint y: 22, distance: 58.6
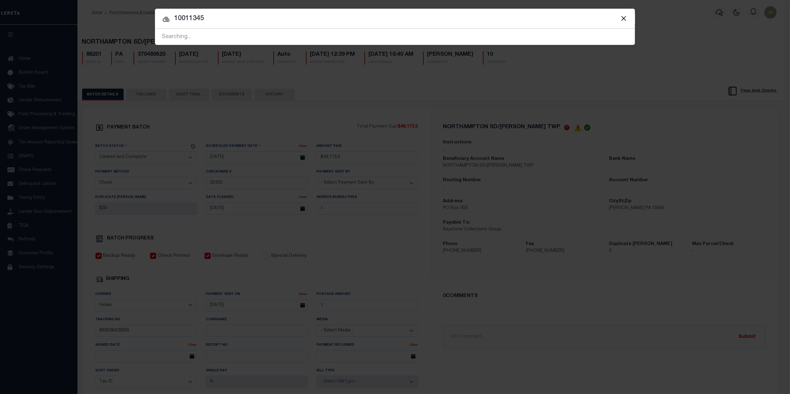
type input "10011345"
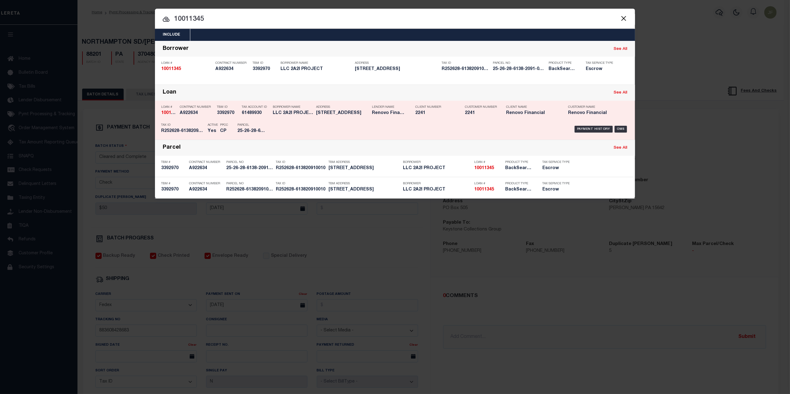
click at [592, 125] on div "Payment History OMS" at bounding box center [452, 129] width 354 height 18
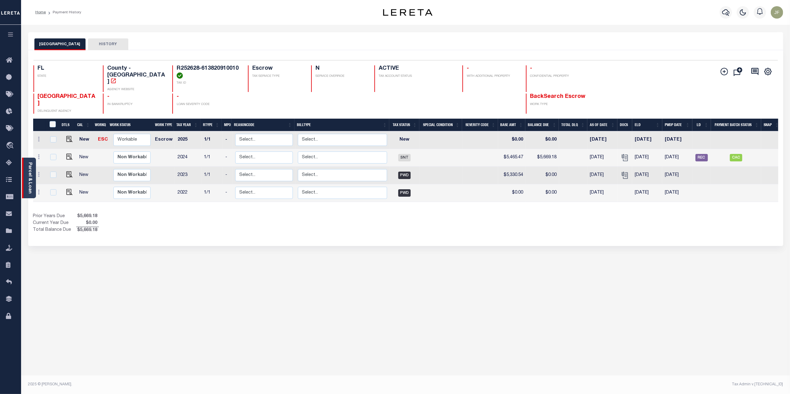
click at [34, 183] on div "Parcel & Loan" at bounding box center [29, 178] width 14 height 41
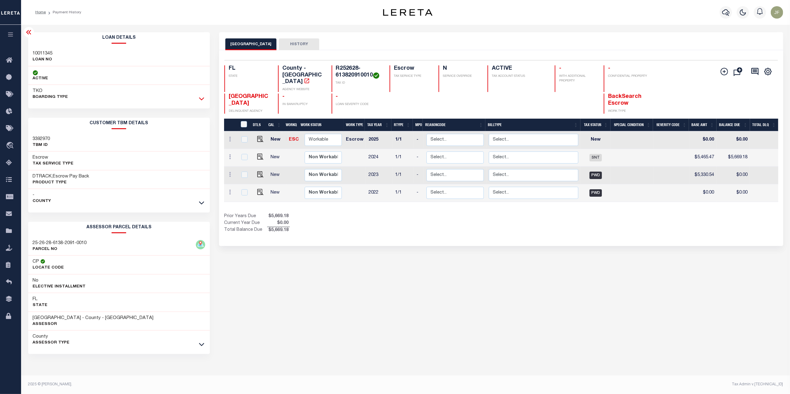
click at [199, 102] on icon at bounding box center [201, 98] width 5 height 7
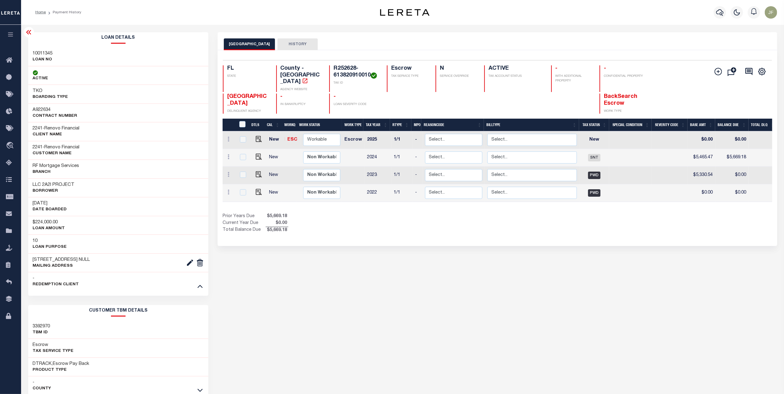
click at [192, 289] on div "- REDEMPTION CLIENT" at bounding box center [118, 281] width 180 height 19
click at [198, 287] on icon at bounding box center [199, 286] width 5 height 7
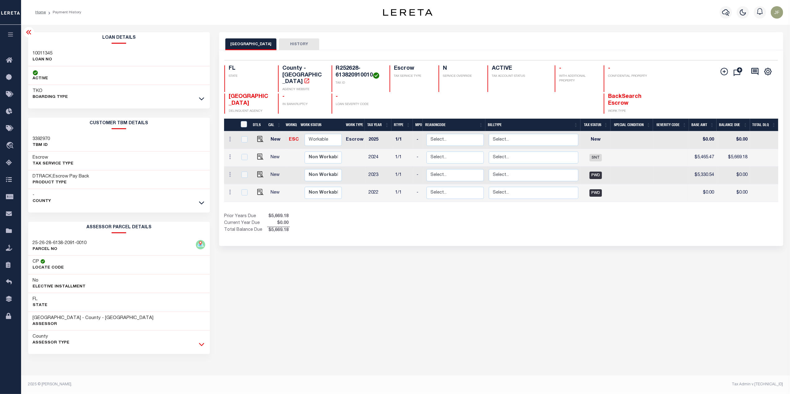
click at [204, 348] on icon at bounding box center [201, 344] width 5 height 7
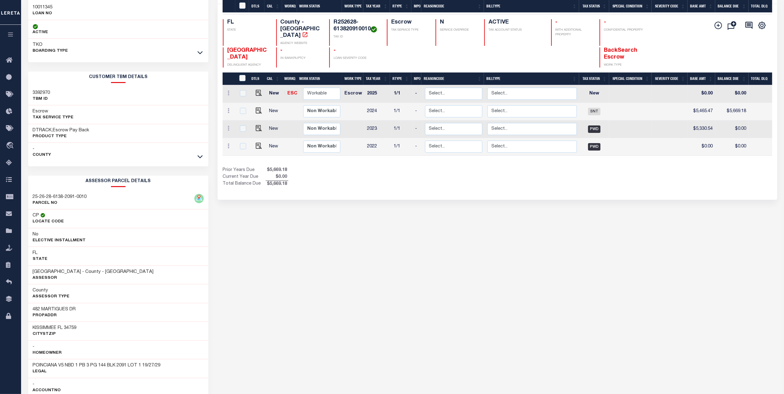
scroll to position [41, 0]
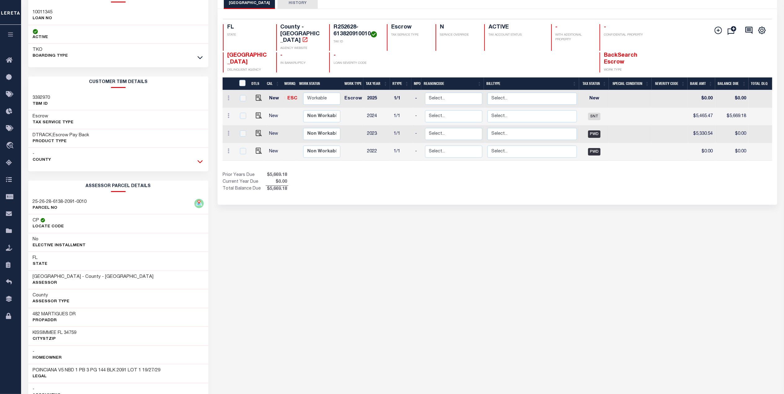
click at [199, 160] on icon at bounding box center [199, 161] width 5 height 7
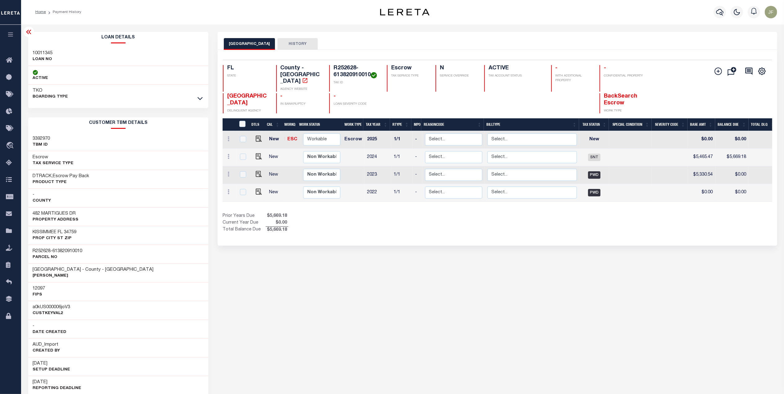
scroll to position [0, 0]
drag, startPoint x: 25, startPoint y: 34, endPoint x: 32, endPoint y: 36, distance: 7.5
click at [25, 34] on icon at bounding box center [28, 32] width 7 height 7
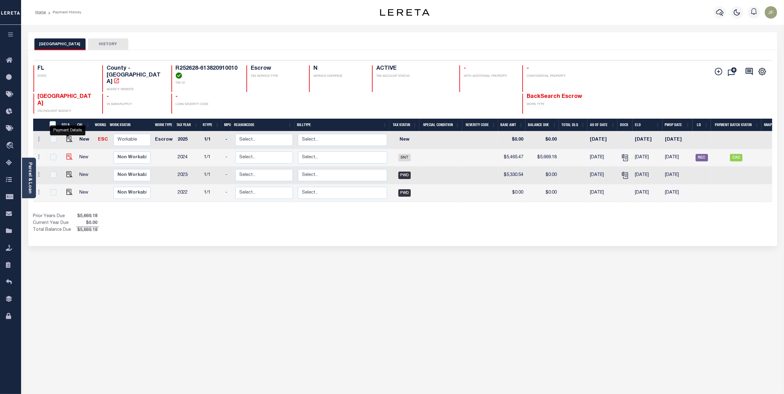
click at [66, 154] on img "" at bounding box center [69, 157] width 6 height 6
checkbox input "true"
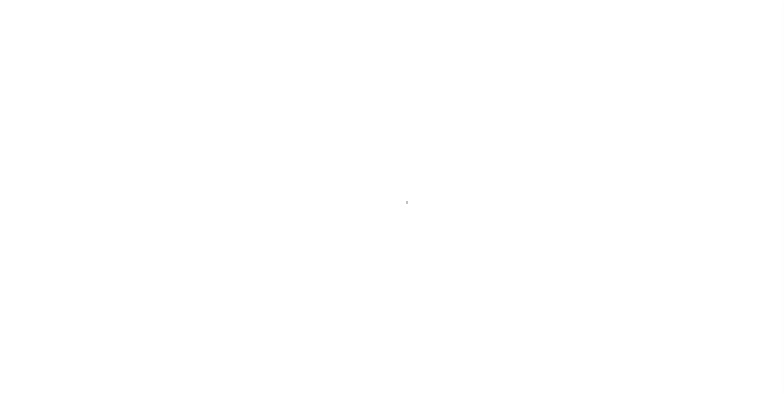
select select "SNT"
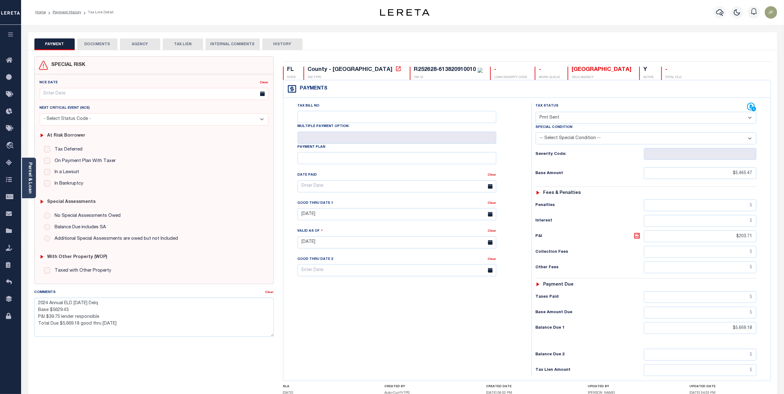
click at [97, 44] on button "DOCUMENTS" at bounding box center [97, 44] width 40 height 12
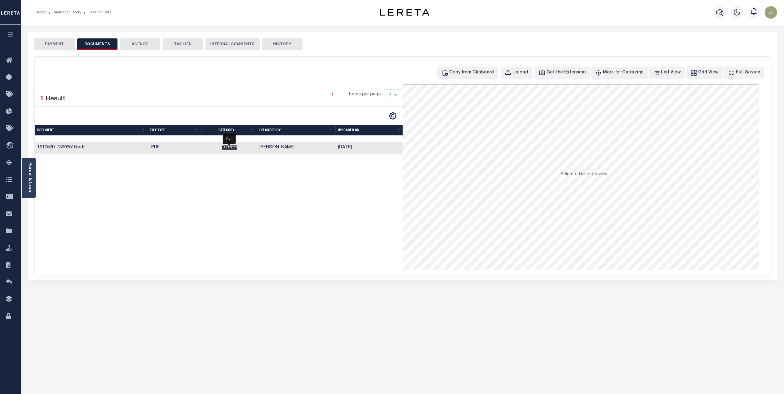
click at [233, 148] on span "Other" at bounding box center [229, 147] width 15 height 4
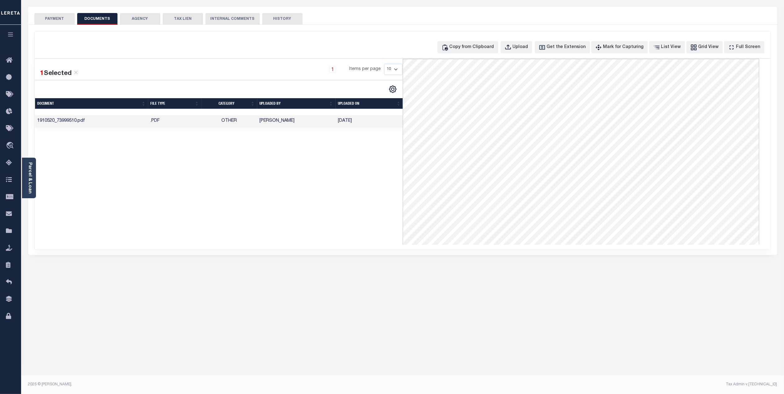
click at [53, 20] on button "PAYMENT" at bounding box center [54, 19] width 40 height 12
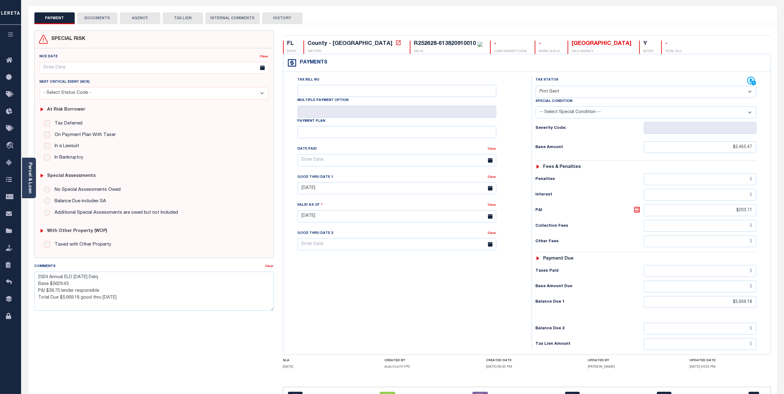
click at [275, 21] on button "HISTORY" at bounding box center [282, 18] width 40 height 12
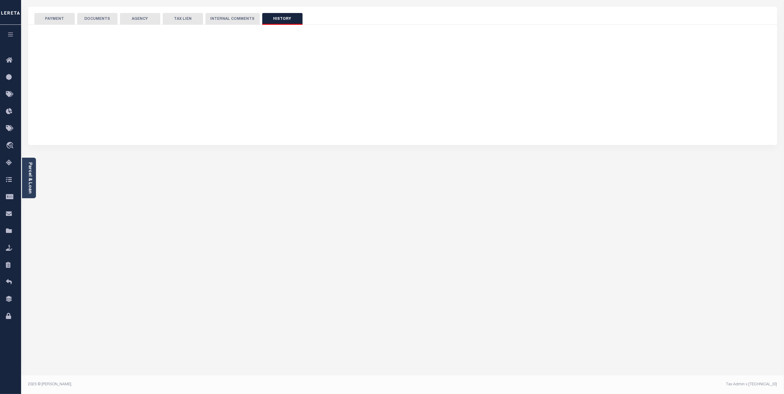
select select "50"
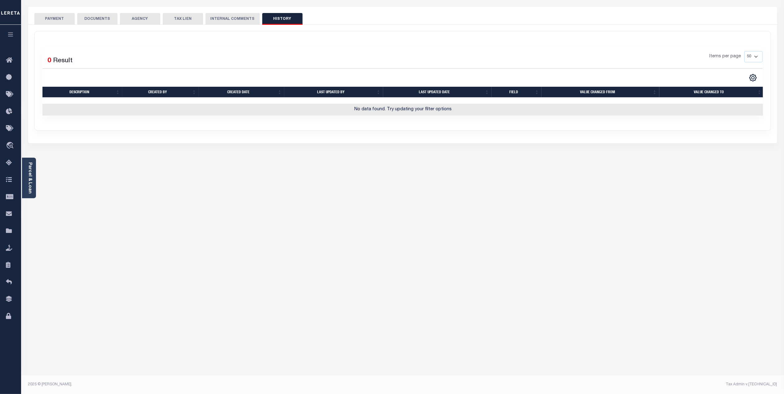
click at [109, 19] on button "DOCUMENTS" at bounding box center [97, 19] width 40 height 12
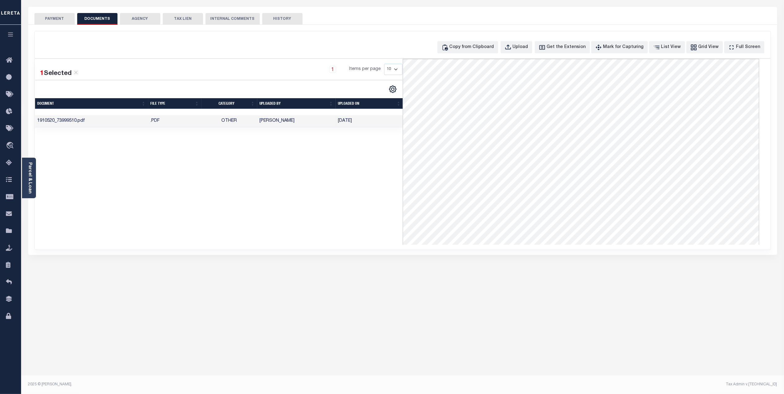
click at [59, 22] on button "PAYMENT" at bounding box center [54, 19] width 40 height 12
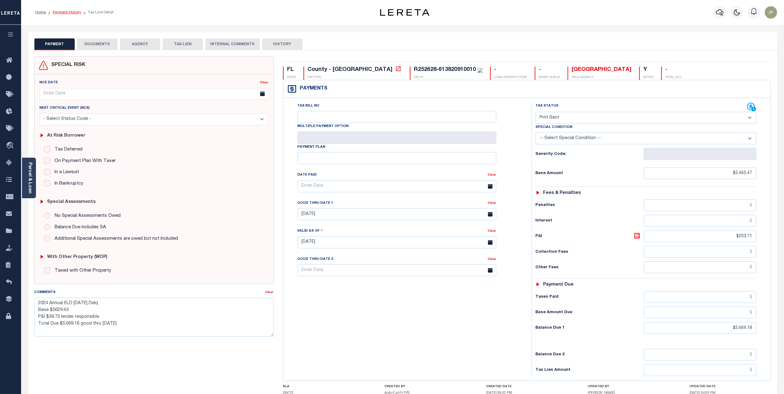
click at [77, 12] on link "Payment History" at bounding box center [67, 13] width 29 height 4
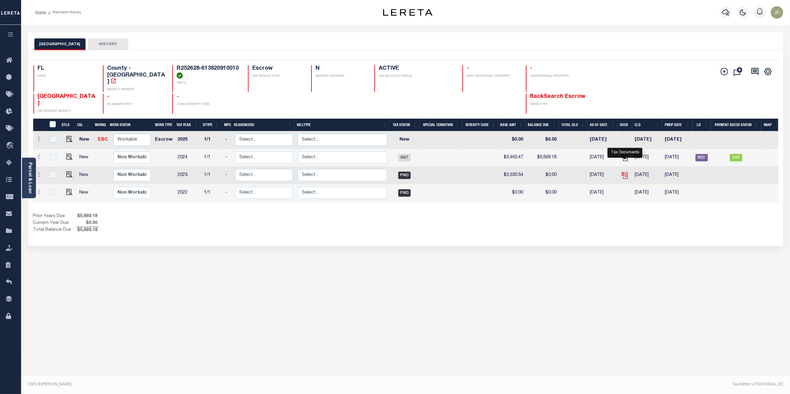
click at [626, 171] on icon "" at bounding box center [625, 175] width 8 height 8
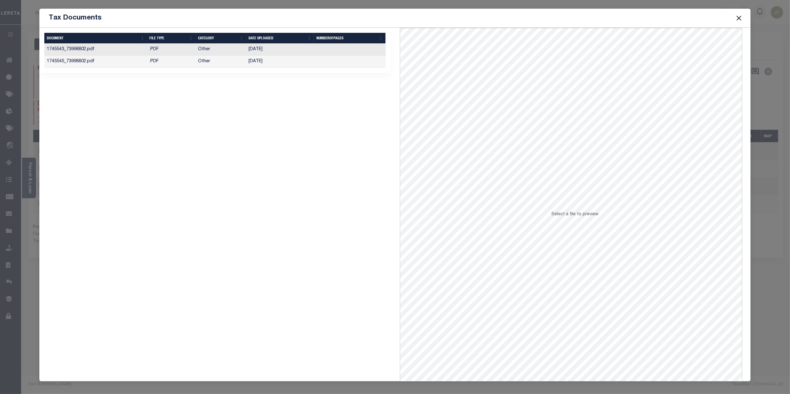
click at [274, 51] on td "[DATE]" at bounding box center [280, 50] width 68 height 12
click at [260, 65] on td "[DATE]" at bounding box center [280, 62] width 68 height 12
click at [260, 64] on td "[DATE]" at bounding box center [280, 62] width 68 height 12
click at [736, 17] on button "Close" at bounding box center [739, 18] width 8 height 8
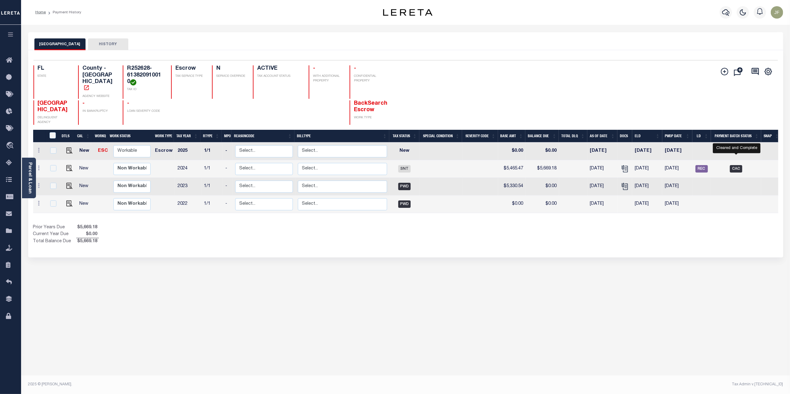
click at [731, 165] on span "CAC" at bounding box center [736, 168] width 12 height 7
checkbox input "true"
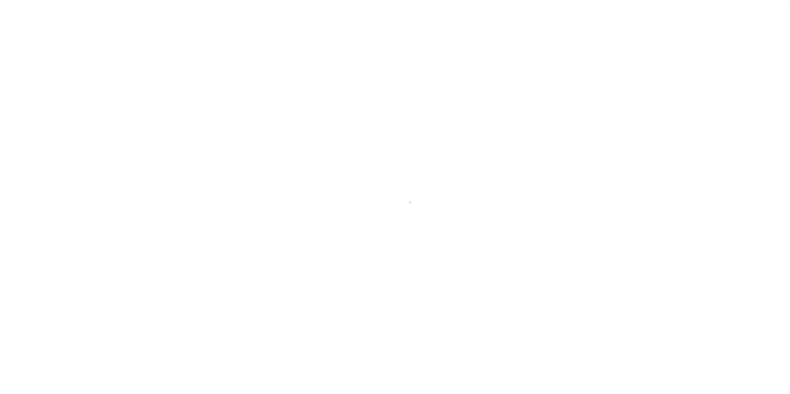
select select "CAC"
select select "CHK"
select select "[PERSON_NAME]"
select select "FDX"
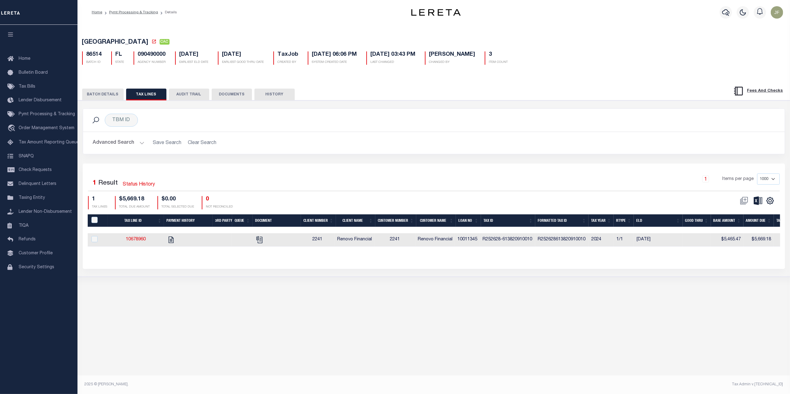
click at [112, 98] on button "BATCH DETAILS" at bounding box center [103, 95] width 42 height 12
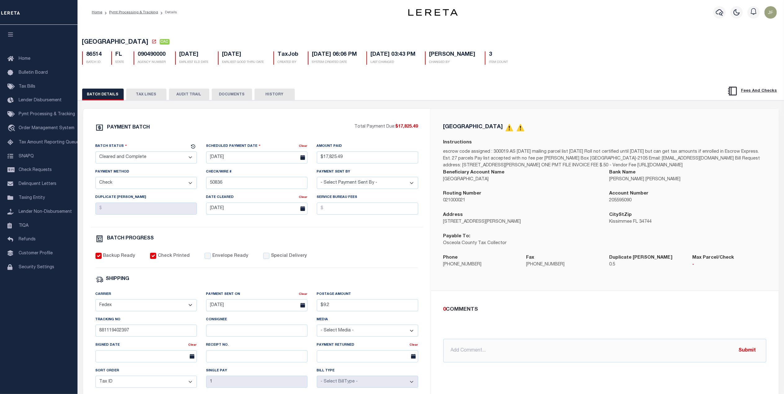
click at [151, 97] on button "TAX LINES" at bounding box center [146, 95] width 40 height 12
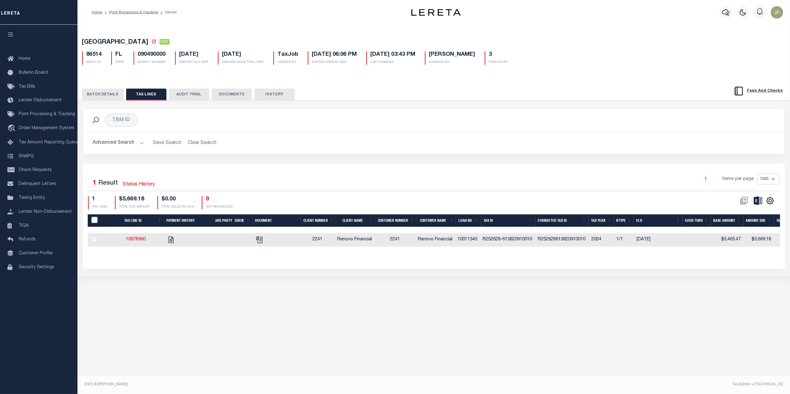
click at [105, 95] on button "BATCH DETAILS" at bounding box center [103, 95] width 42 height 12
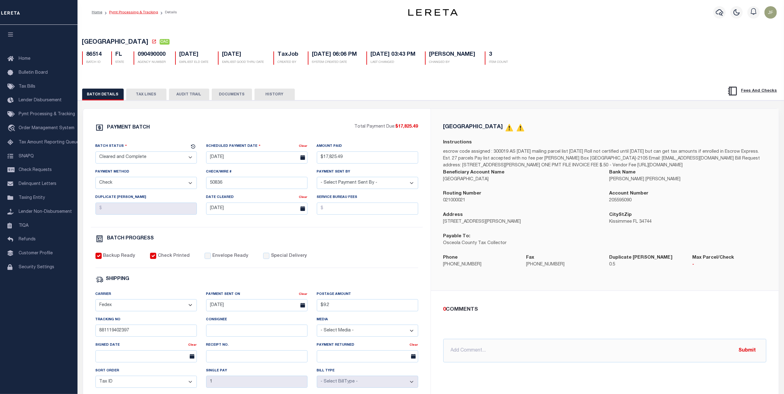
click at [135, 11] on link "Pymt Processing & Tracking" at bounding box center [133, 13] width 49 height 4
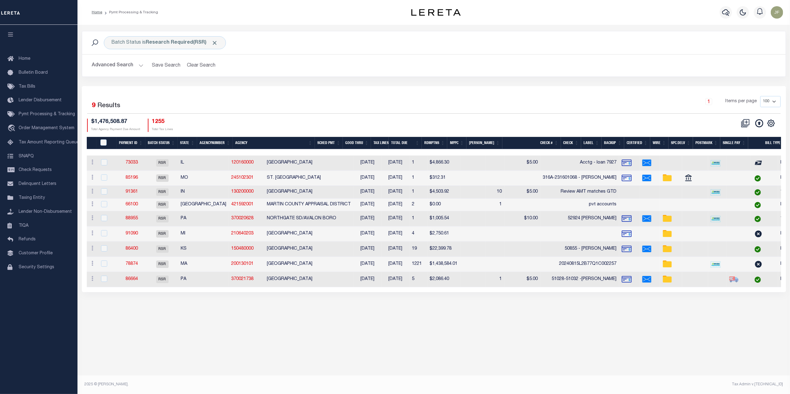
click at [126, 66] on button "Advanced Search" at bounding box center [117, 66] width 51 height 12
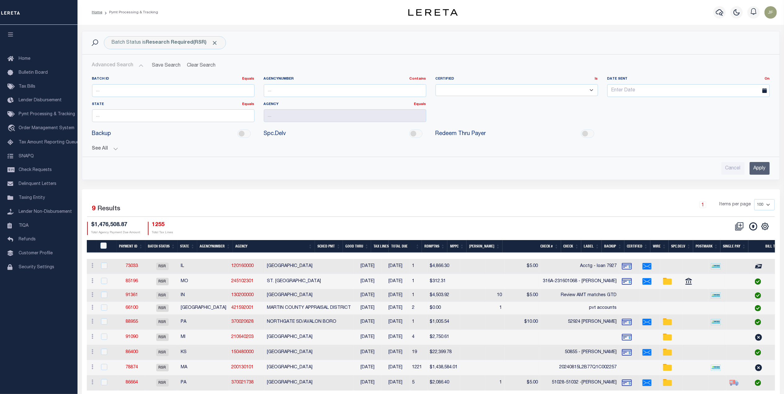
click at [114, 150] on button "See All" at bounding box center [430, 149] width 677 height 6
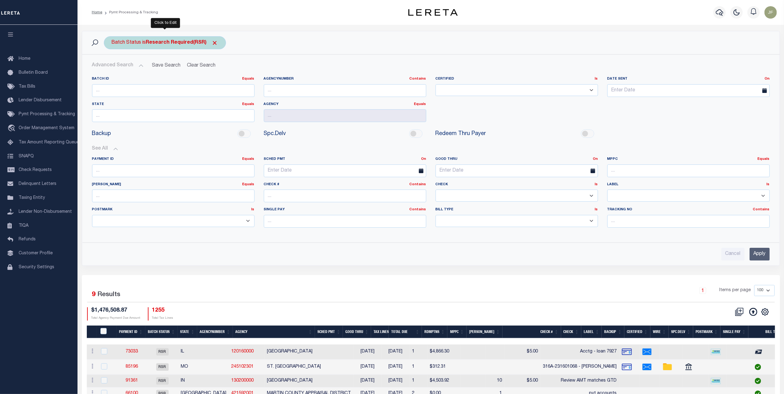
click at [200, 41] on b "Research Required(RSR)" at bounding box center [182, 42] width 72 height 5
select select "RSR"
click at [169, 76] on select "Awaiting Funds (AWF) Cleared and Complete (CAC) New Check Needed (NCN) Payment …" at bounding box center [157, 73] width 91 height 12
click at [221, 67] on h2 "Advanced Search Save Search Clear Search PayeeSearchTable_dynamictable_____Defa…" at bounding box center [430, 66] width 687 height 12
click at [213, 41] on span "Click to Remove" at bounding box center [215, 43] width 7 height 7
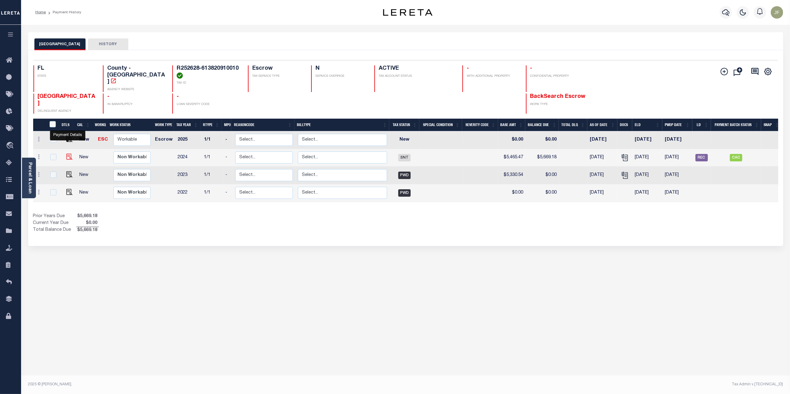
click at [67, 154] on img "" at bounding box center [69, 157] width 6 height 6
checkbox input "true"
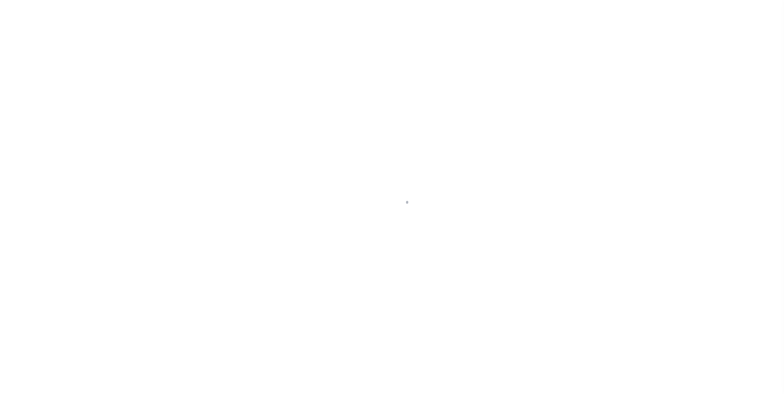
select select "SNT"
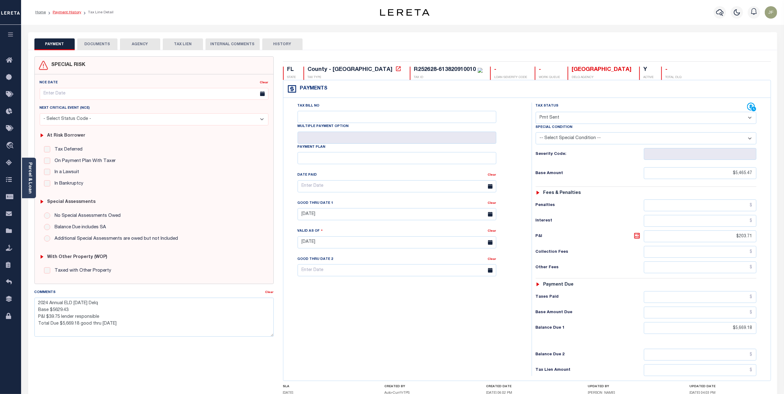
click at [76, 11] on link "Payment History" at bounding box center [67, 13] width 29 height 4
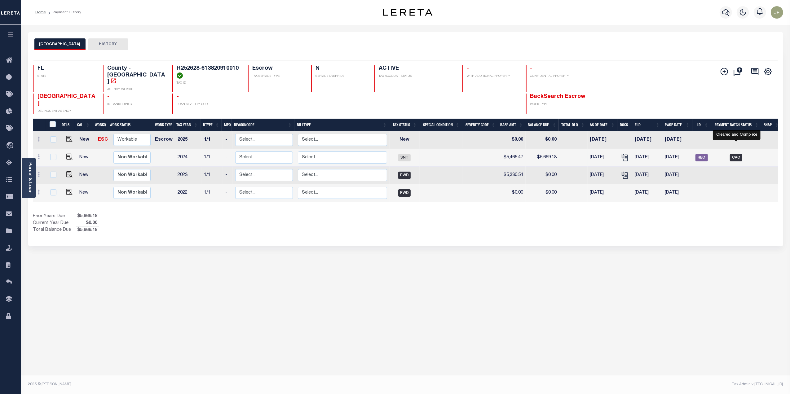
click at [733, 154] on span "CAC" at bounding box center [736, 157] width 12 height 7
checkbox input "true"
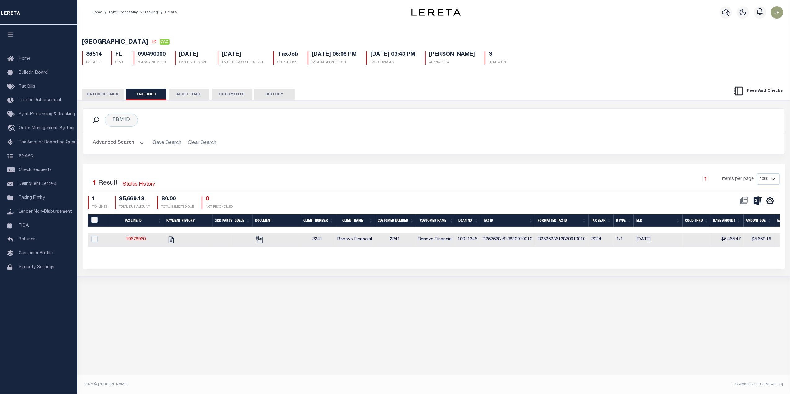
click at [103, 99] on button "BATCH DETAILS" at bounding box center [103, 95] width 42 height 12
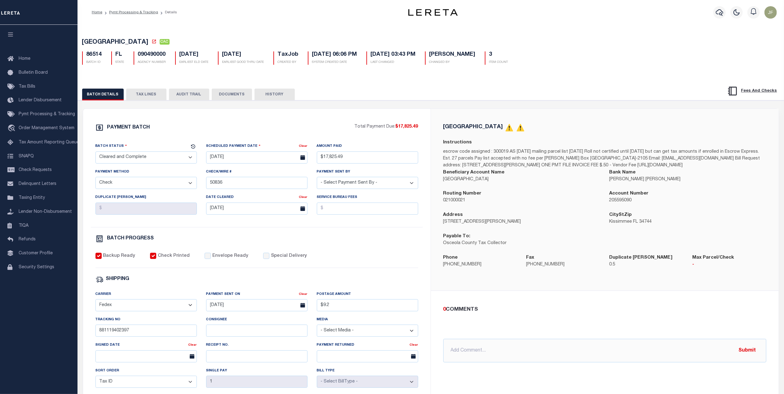
click at [141, 90] on div "BATCH DETAILS TAX LINES AUDIT TRAIL DOCUMENTS HISTORY" at bounding box center [431, 93] width 722 height 16
click at [143, 95] on button "TAX LINES" at bounding box center [146, 95] width 40 height 12
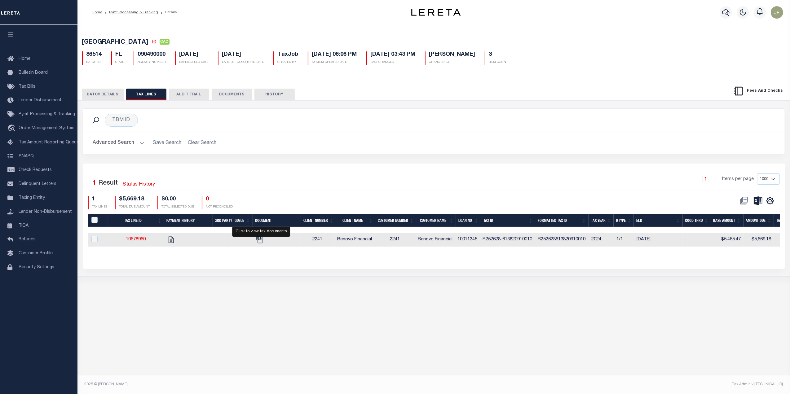
click at [264, 239] on link "" at bounding box center [259, 239] width 10 height 4
checkbox input "true"
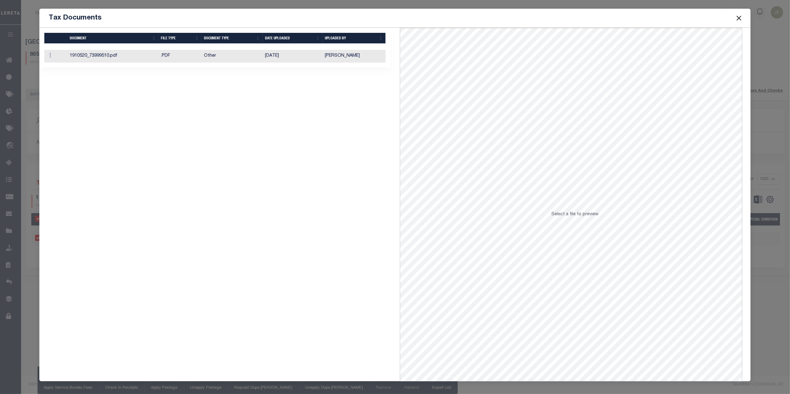
click at [741, 19] on button "Close" at bounding box center [739, 18] width 8 height 8
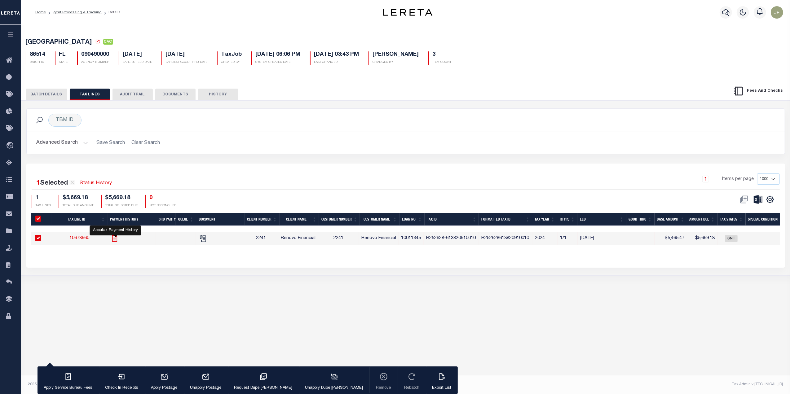
click at [117, 241] on icon "" at bounding box center [114, 239] width 5 height 7
checkbox input "false"
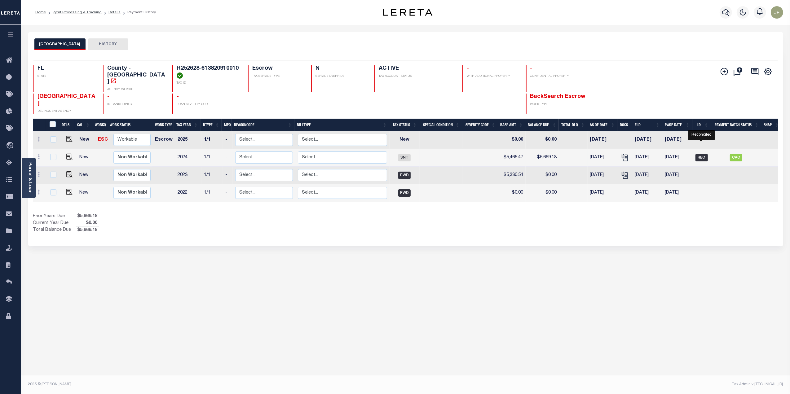
click at [704, 154] on span "REC" at bounding box center [701, 157] width 12 height 7
checkbox input "true"
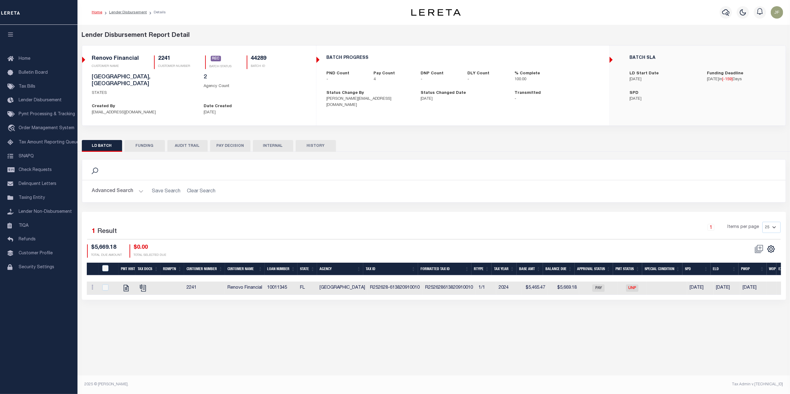
click at [316, 140] on button "HISTORY" at bounding box center [316, 146] width 40 height 12
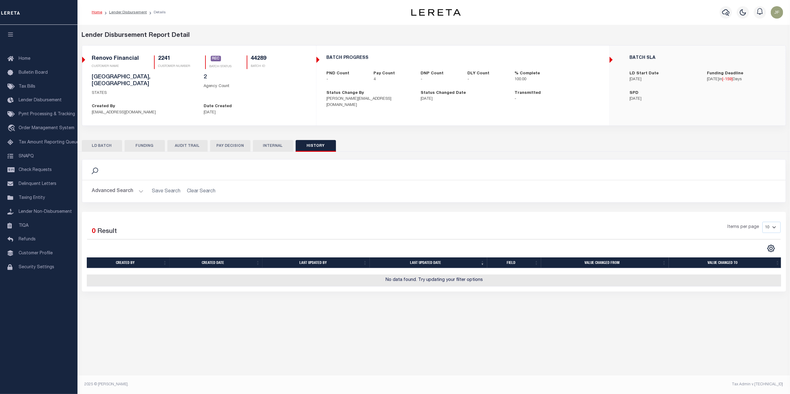
click at [146, 140] on button "FUNDING" at bounding box center [145, 146] width 40 height 12
type input "$19,455.12"
type input "$0"
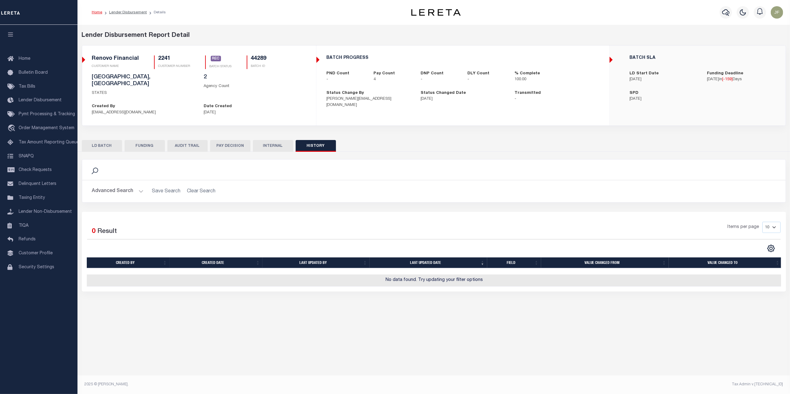
type input "[DATE]"
type input "20250505MMQFMP2700262905051642FT01"
type input "[DATE]"
select select "100"
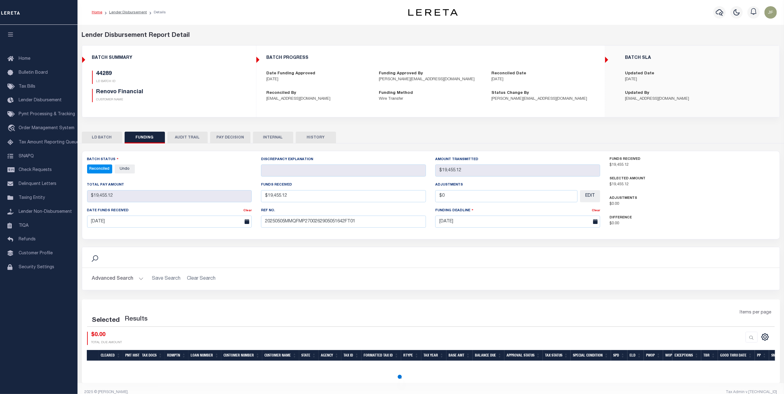
select select "100"
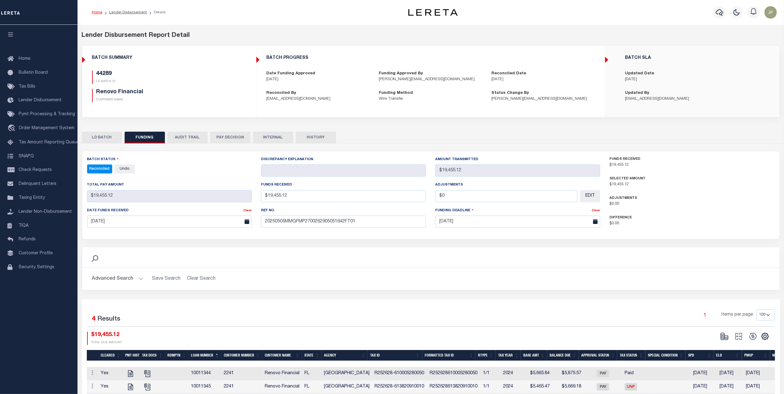
click at [107, 142] on button "LD BATCH" at bounding box center [102, 138] width 40 height 12
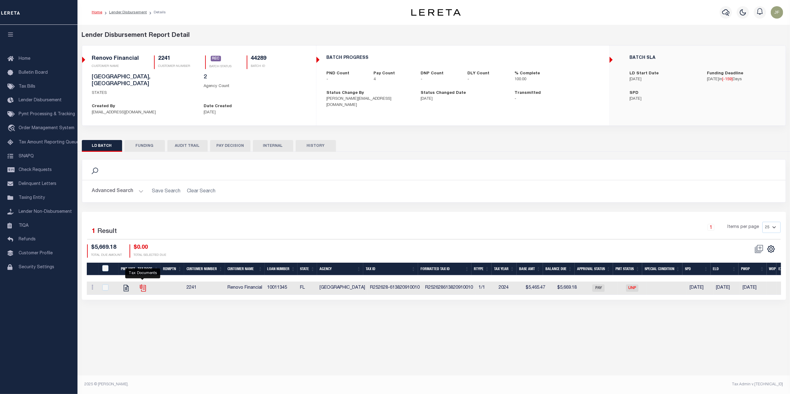
click at [143, 286] on icon "" at bounding box center [143, 288] width 8 height 8
checkbox input "true"
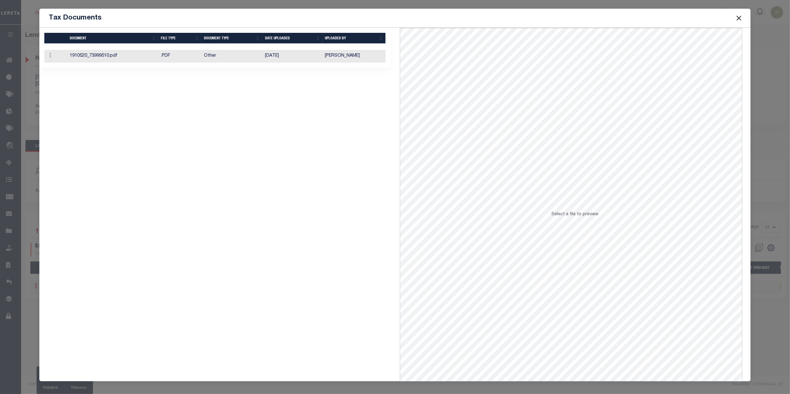
click at [254, 57] on td "Other" at bounding box center [231, 56] width 61 height 13
click at [738, 14] on button "Close" at bounding box center [739, 18] width 8 height 8
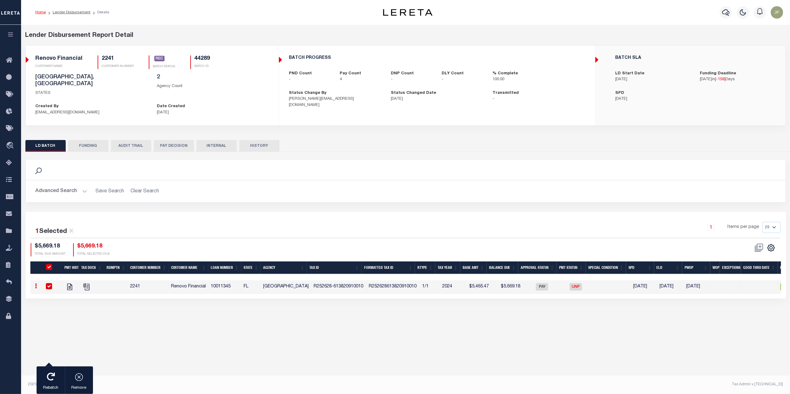
click at [69, 15] on ol "Home Lender Disbursement Details" at bounding box center [72, 12] width 84 height 13
click at [79, 12] on link "Lender Disbursement" at bounding box center [72, 13] width 38 height 4
checkbox input "true"
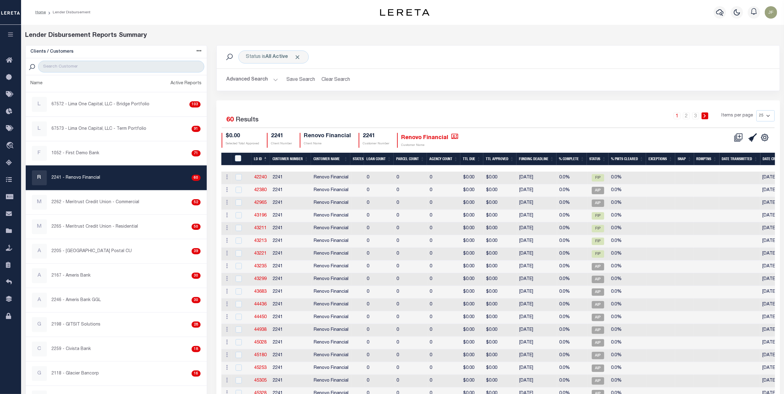
checkbox input "true"
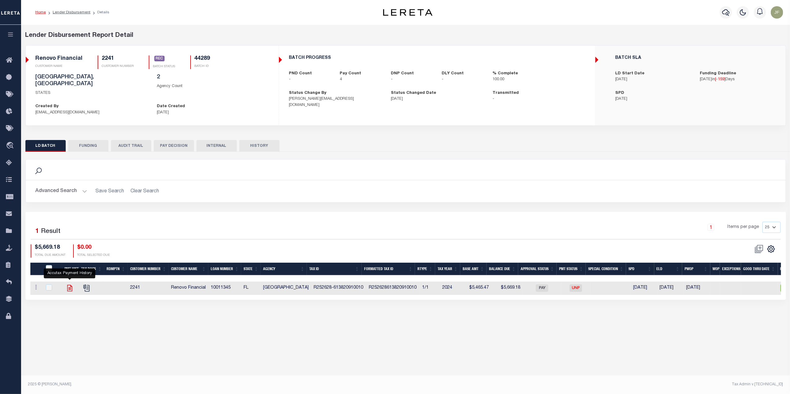
click at [69, 285] on icon "" at bounding box center [69, 288] width 5 height 7
checkbox input "true"
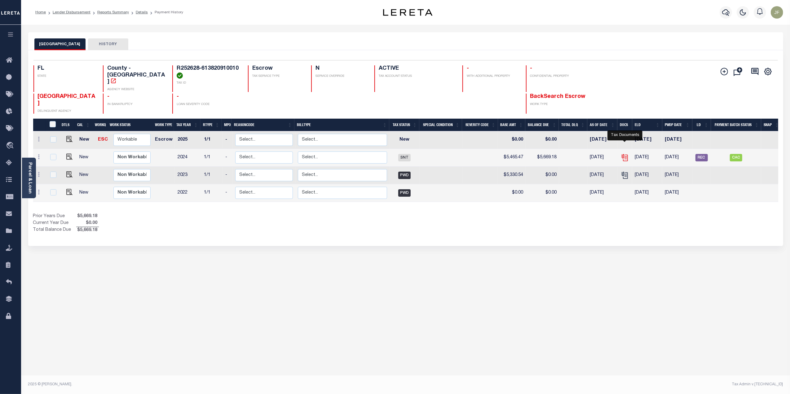
click at [625, 154] on icon "" at bounding box center [625, 158] width 8 height 8
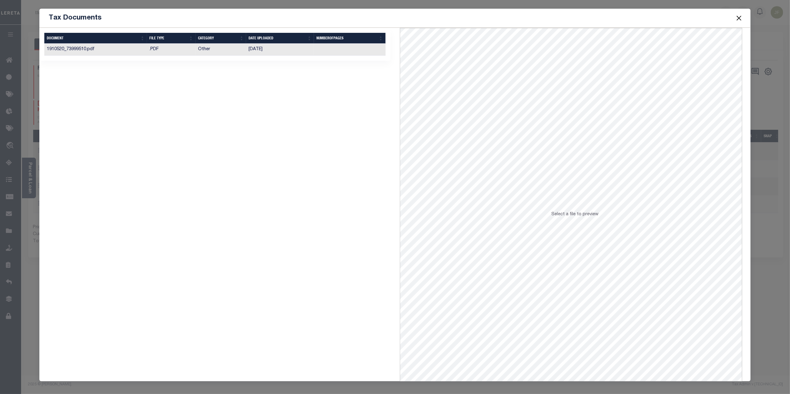
click at [237, 50] on td "Other" at bounding box center [221, 50] width 51 height 12
click at [739, 16] on button "Close" at bounding box center [739, 18] width 8 height 8
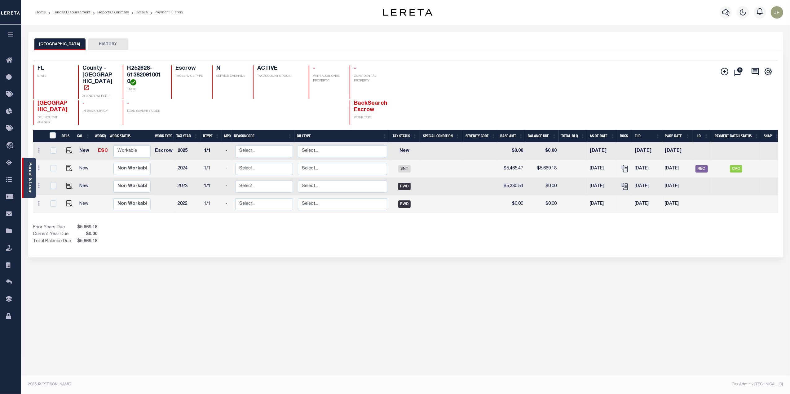
click at [30, 180] on link "Parcel & Loan" at bounding box center [30, 177] width 4 height 31
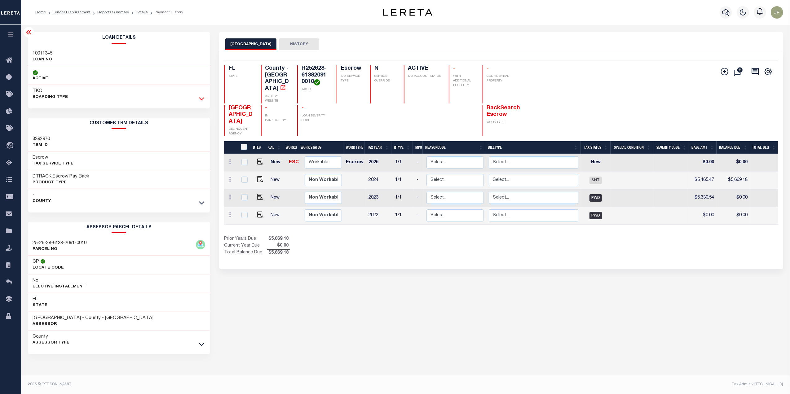
click at [200, 99] on icon at bounding box center [201, 99] width 5 height 3
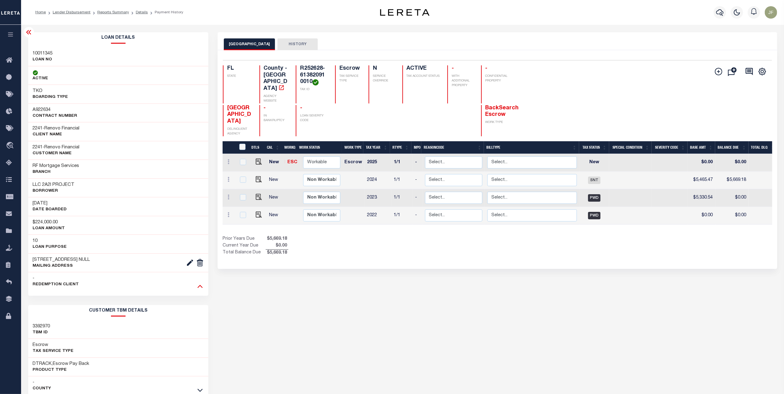
click at [198, 288] on icon at bounding box center [199, 286] width 5 height 7
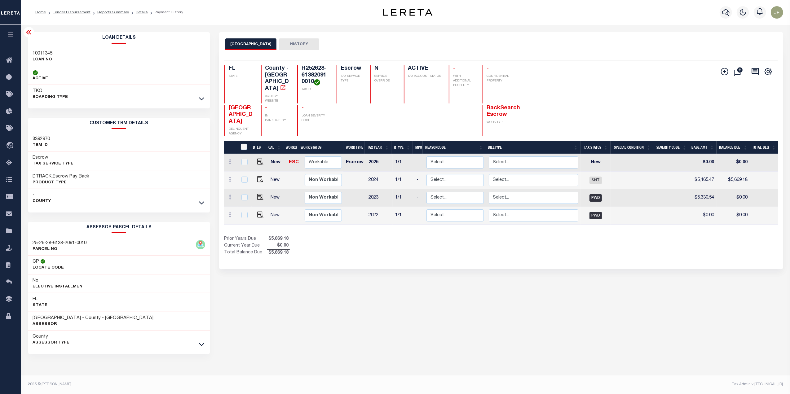
click at [201, 95] on div at bounding box center [201, 98] width 7 height 7
click at [201, 100] on icon at bounding box center [201, 99] width 5 height 3
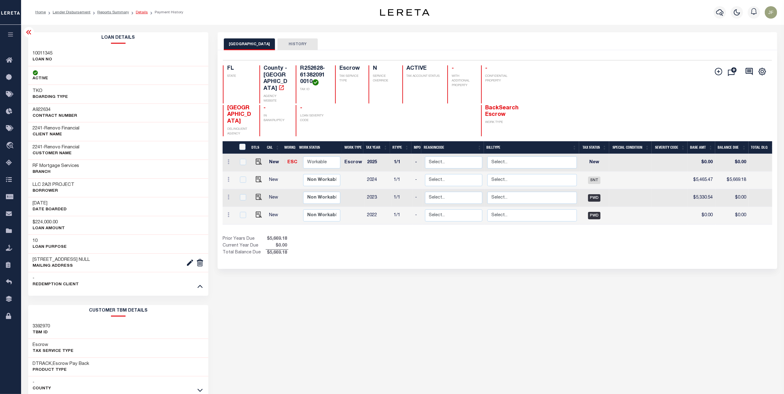
click at [137, 13] on link "Details" at bounding box center [142, 13] width 12 height 4
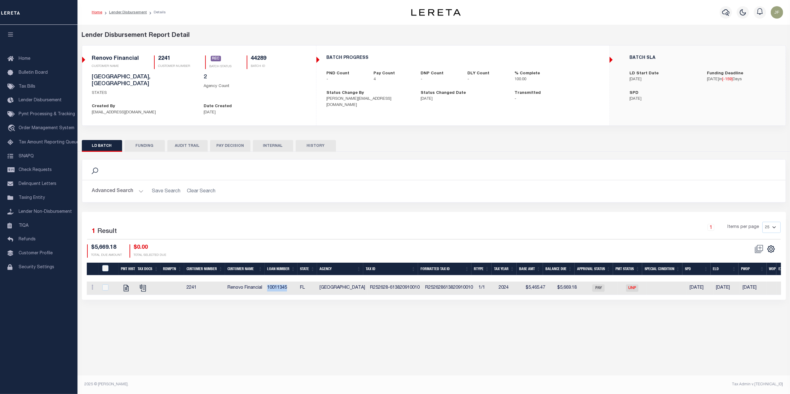
drag, startPoint x: 289, startPoint y: 285, endPoint x: 268, endPoint y: 286, distance: 20.8
click at [268, 286] on td "10011345" at bounding box center [281, 288] width 33 height 13
checkbox input "true"
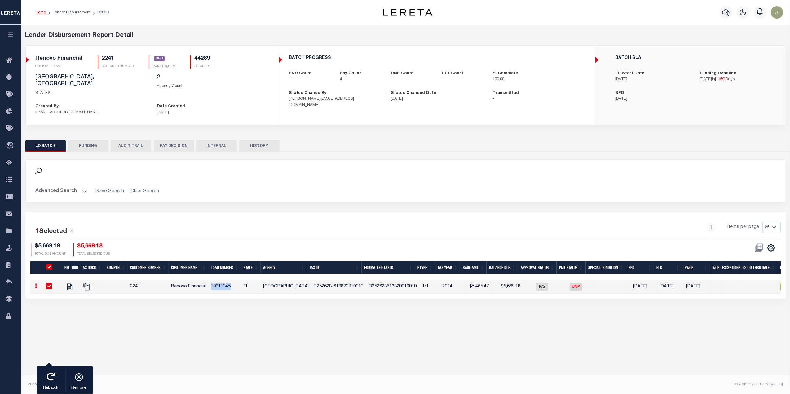
copy td "10011345"
